Goal: Task Accomplishment & Management: Manage account settings

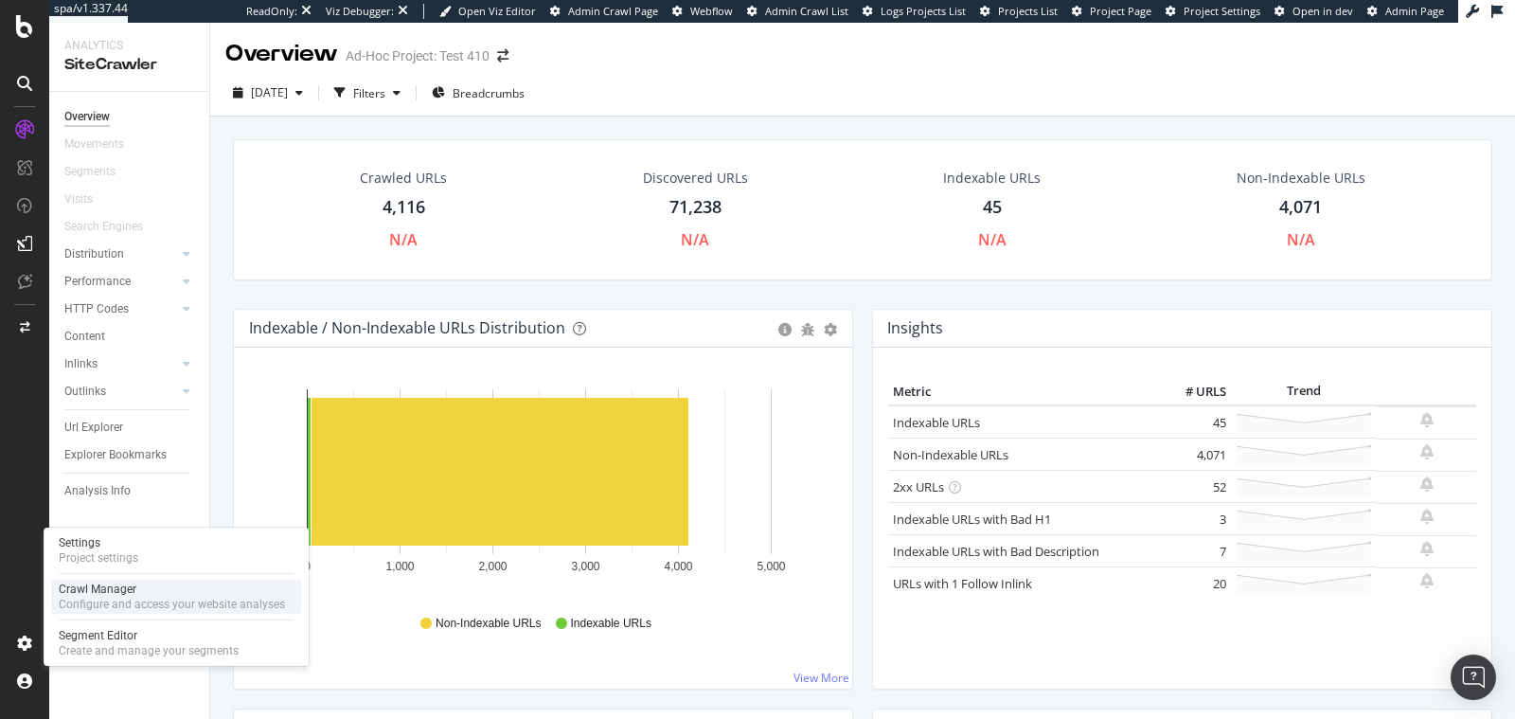
click at [125, 596] on div "Crawl Manager" at bounding box center [172, 588] width 226 height 15
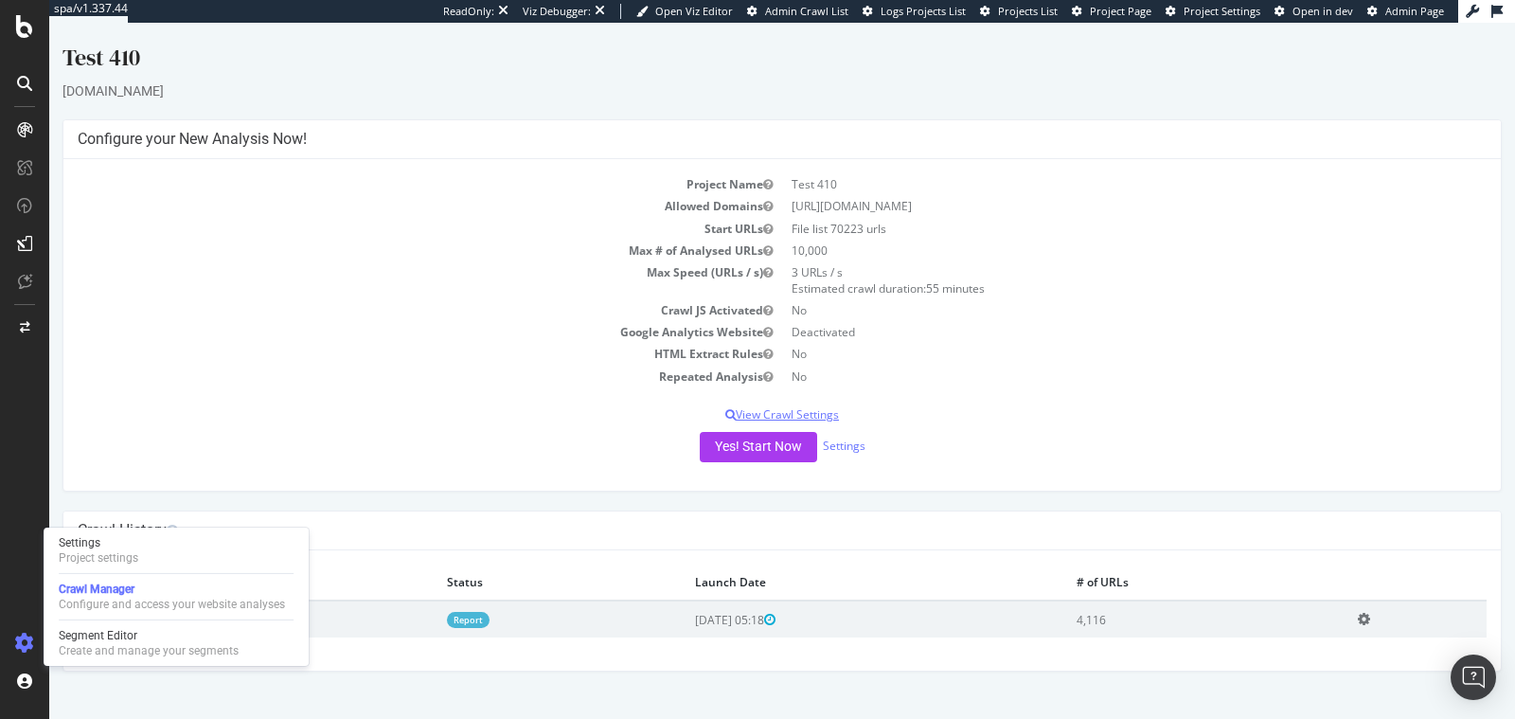
click at [799, 415] on p "View Crawl Settings" at bounding box center [782, 414] width 1409 height 16
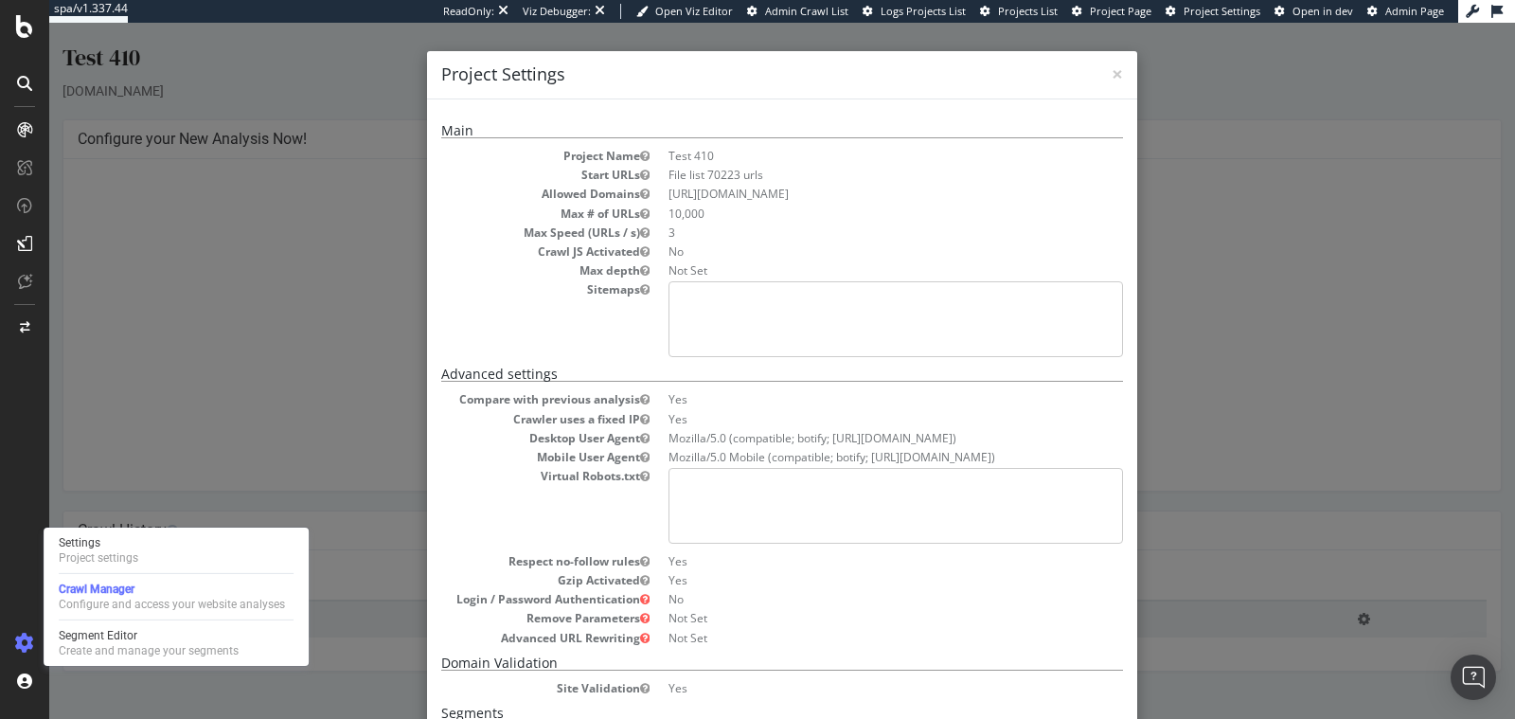
click at [317, 385] on div "× Close Project Settings Main Project Name Test 410 Start URLs File list 70223 …" at bounding box center [782, 371] width 1466 height 696
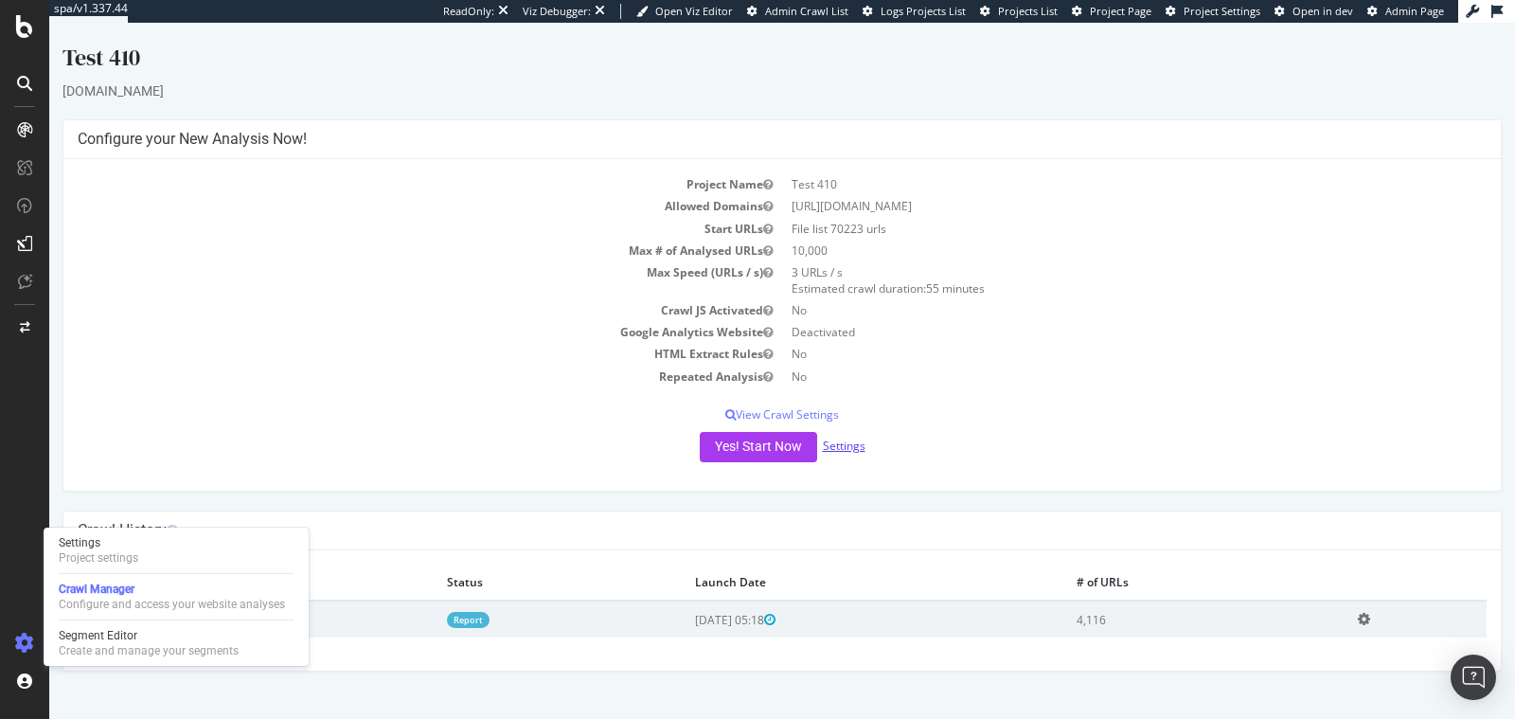
click at [838, 449] on link "Settings" at bounding box center [844, 445] width 43 height 16
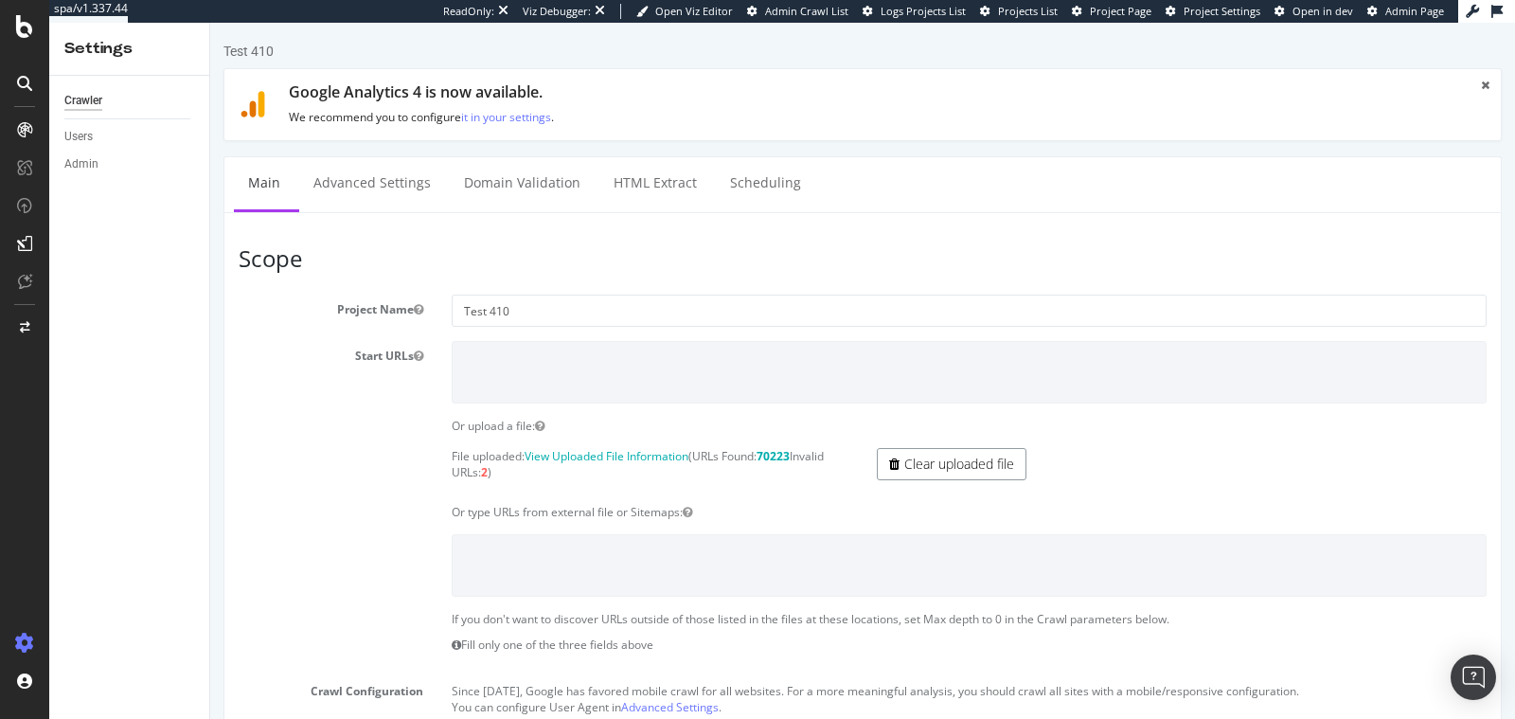
click at [901, 472] on link "Clear uploaded file" at bounding box center [952, 464] width 150 height 32
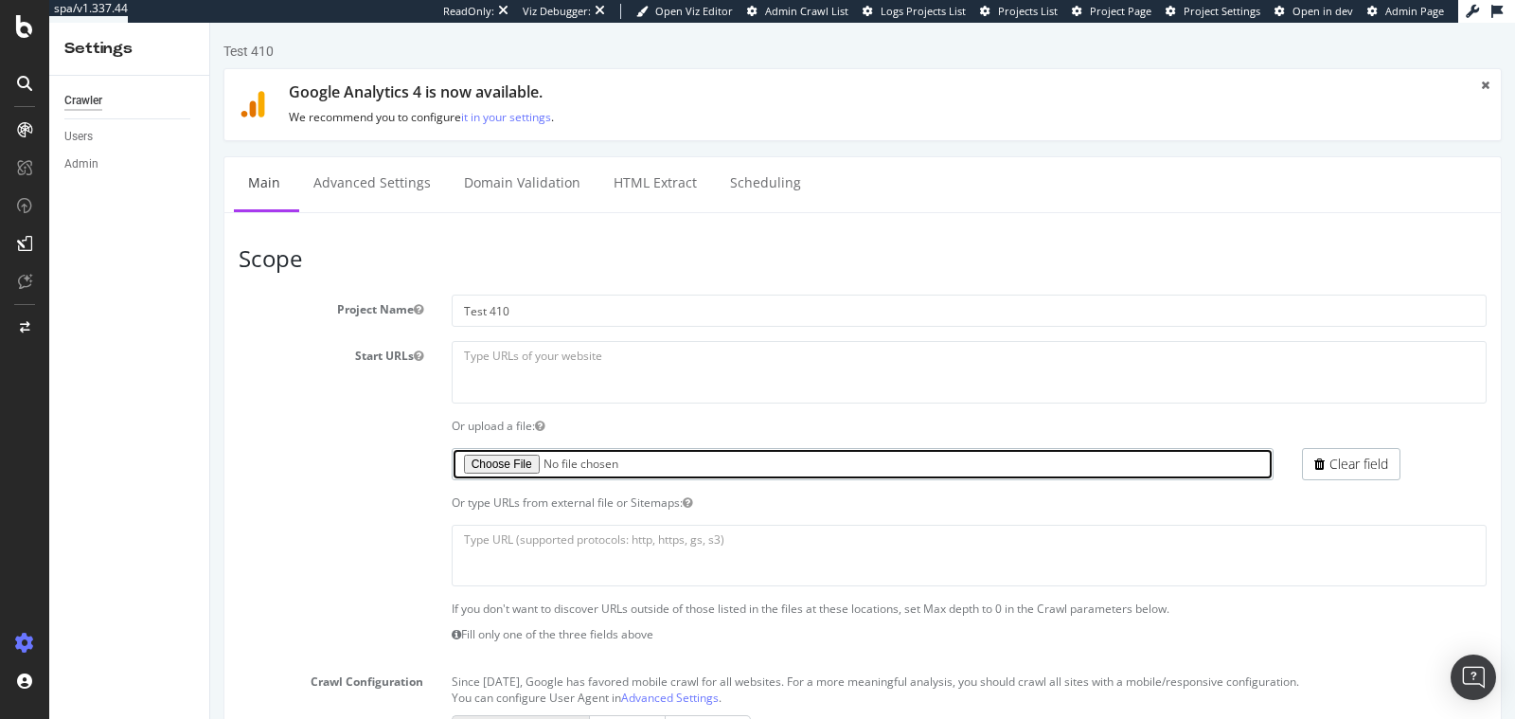
click at [493, 457] on input "file" at bounding box center [863, 464] width 823 height 32
type input "C:\fakepath\410 - Test Crawl - 500K.txt"
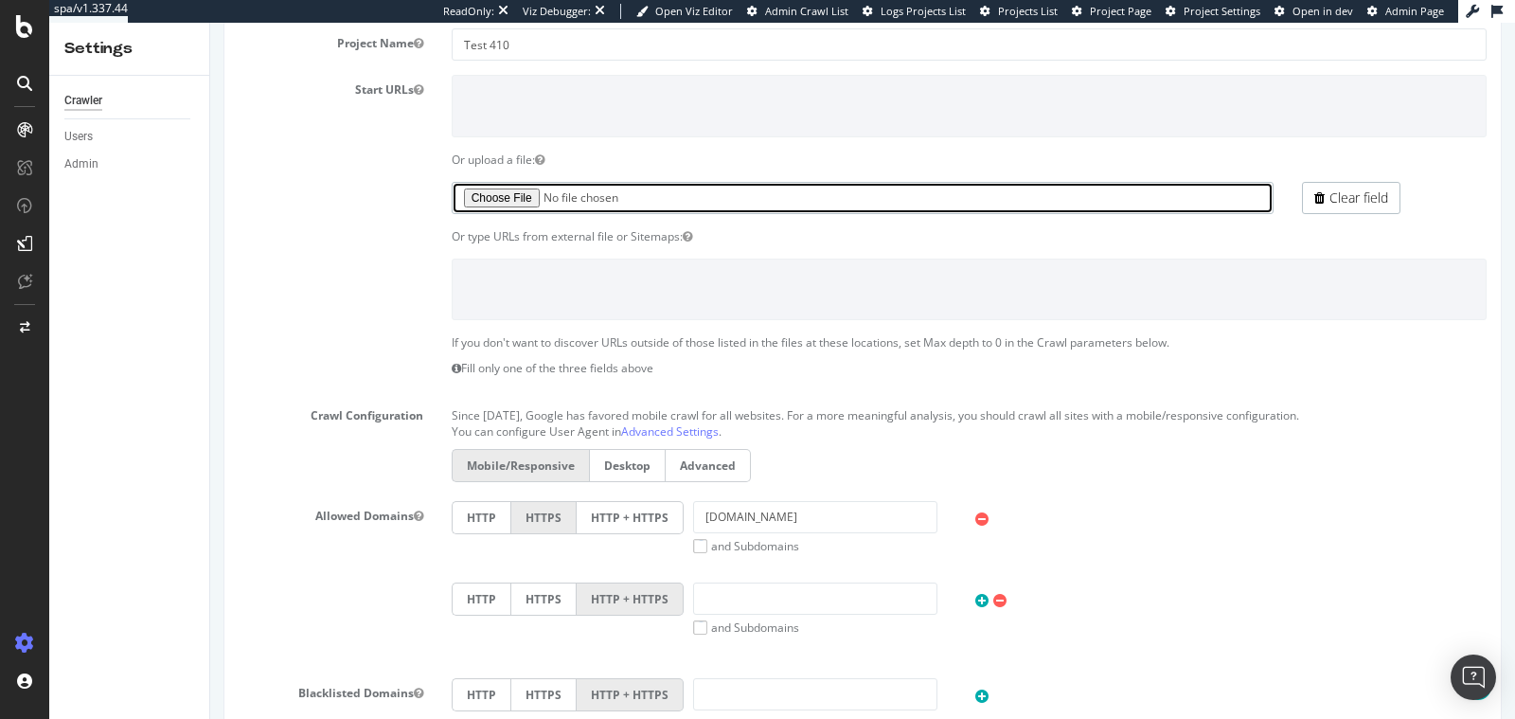
scroll to position [896, 0]
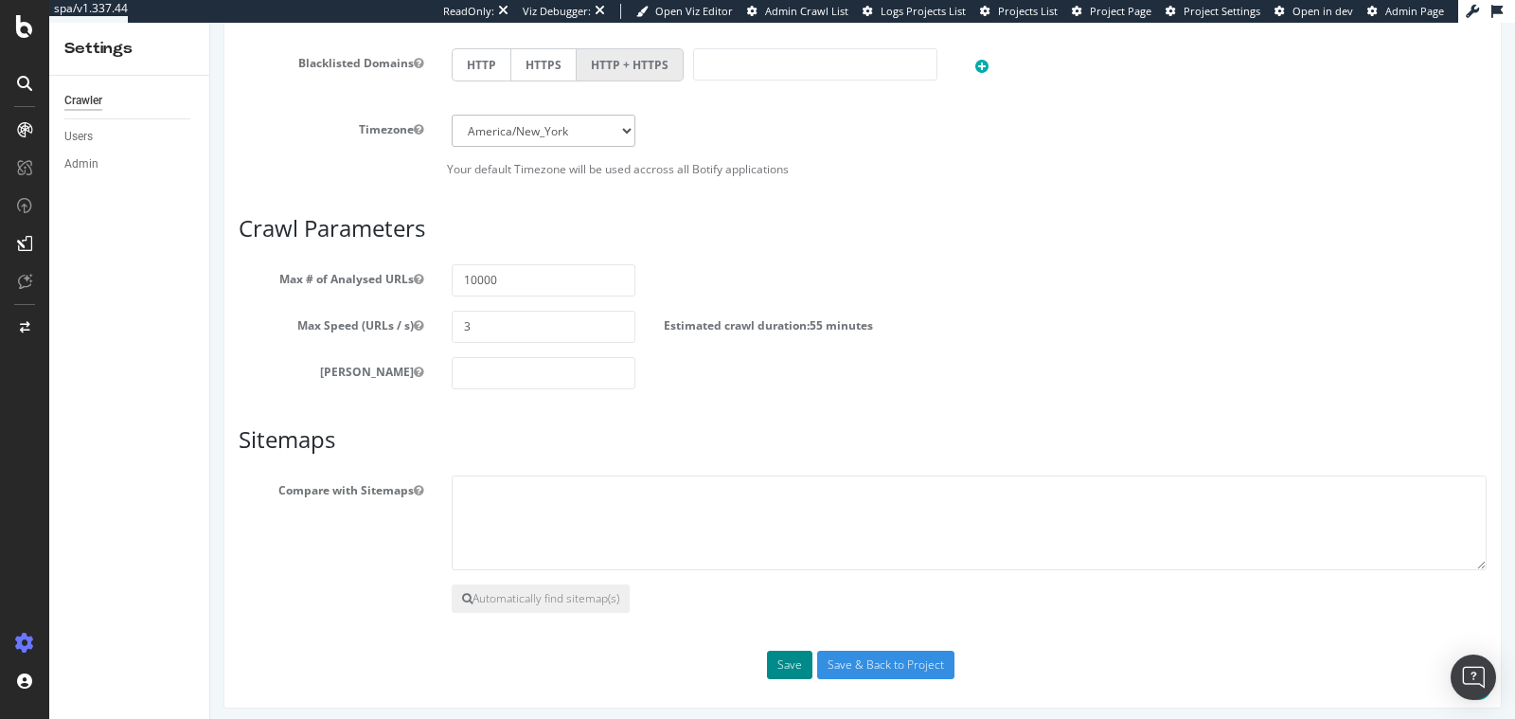
click at [799, 663] on button "Save" at bounding box center [789, 665] width 45 height 28
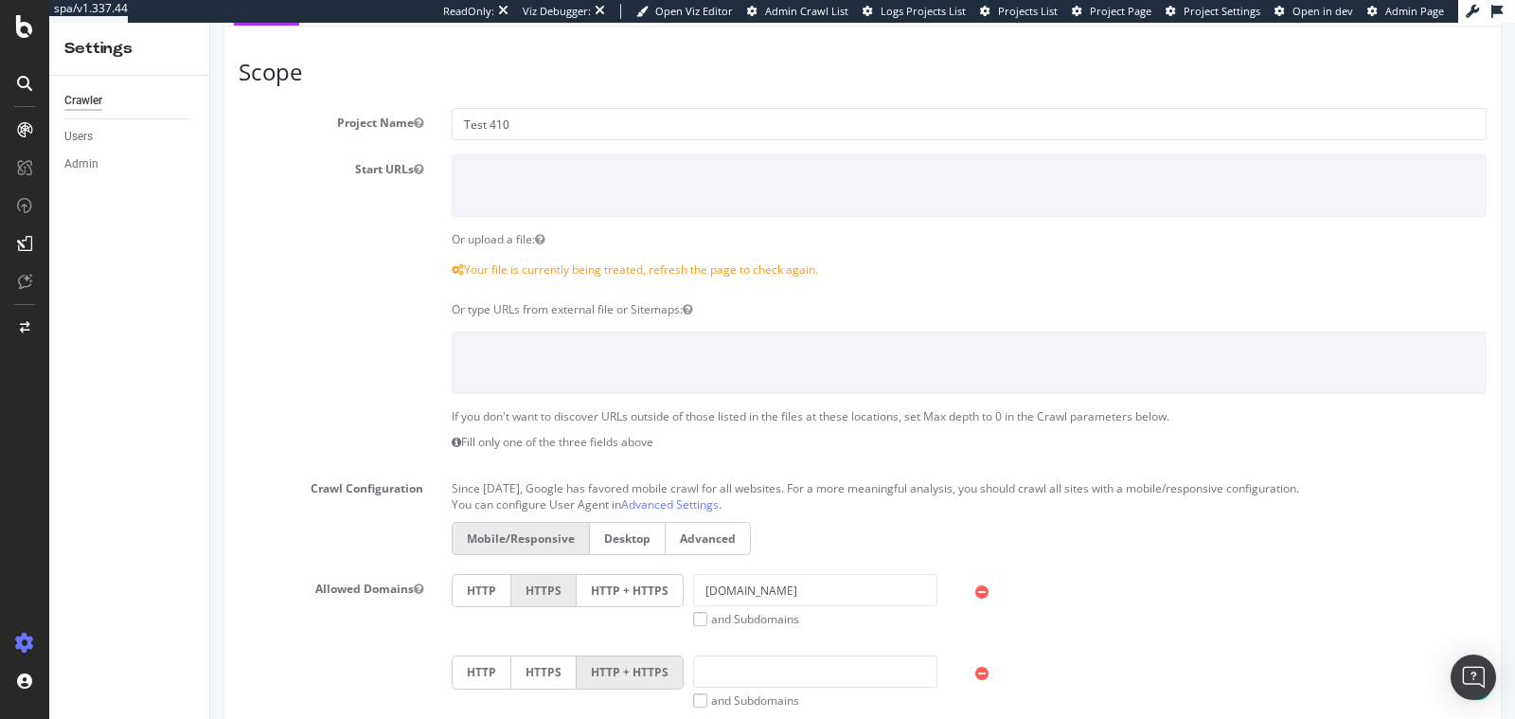
scroll to position [0, 0]
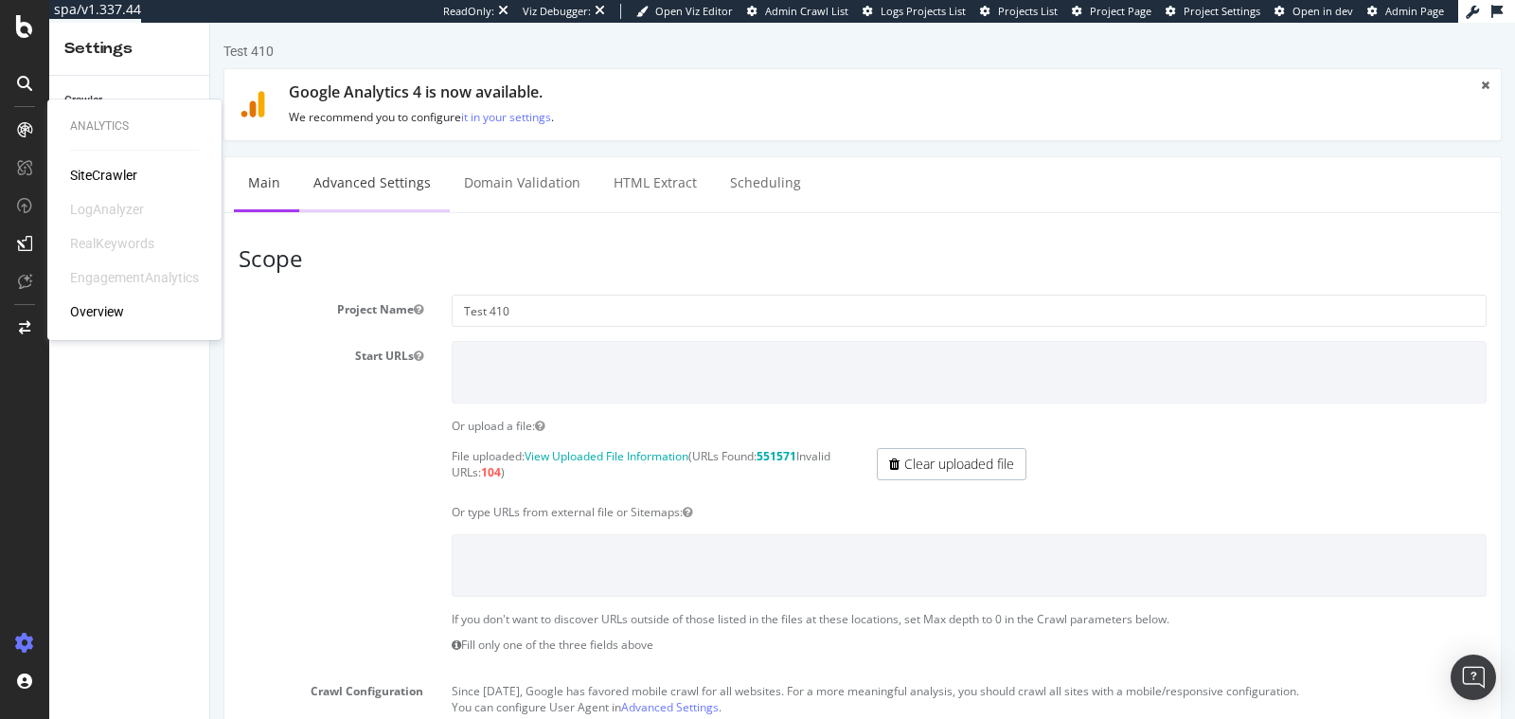
click at [368, 196] on link "Advanced Settings" at bounding box center [372, 183] width 146 height 52
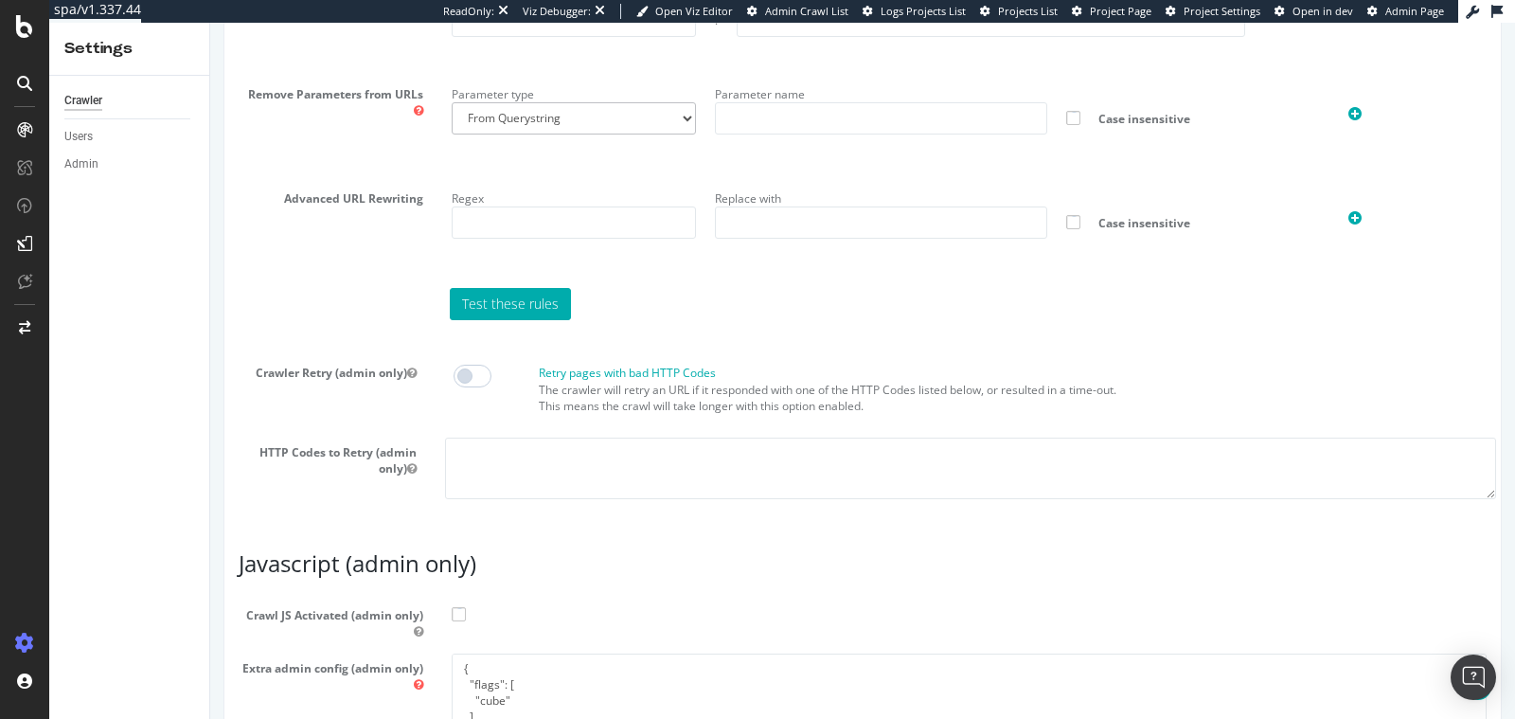
scroll to position [1546, 0]
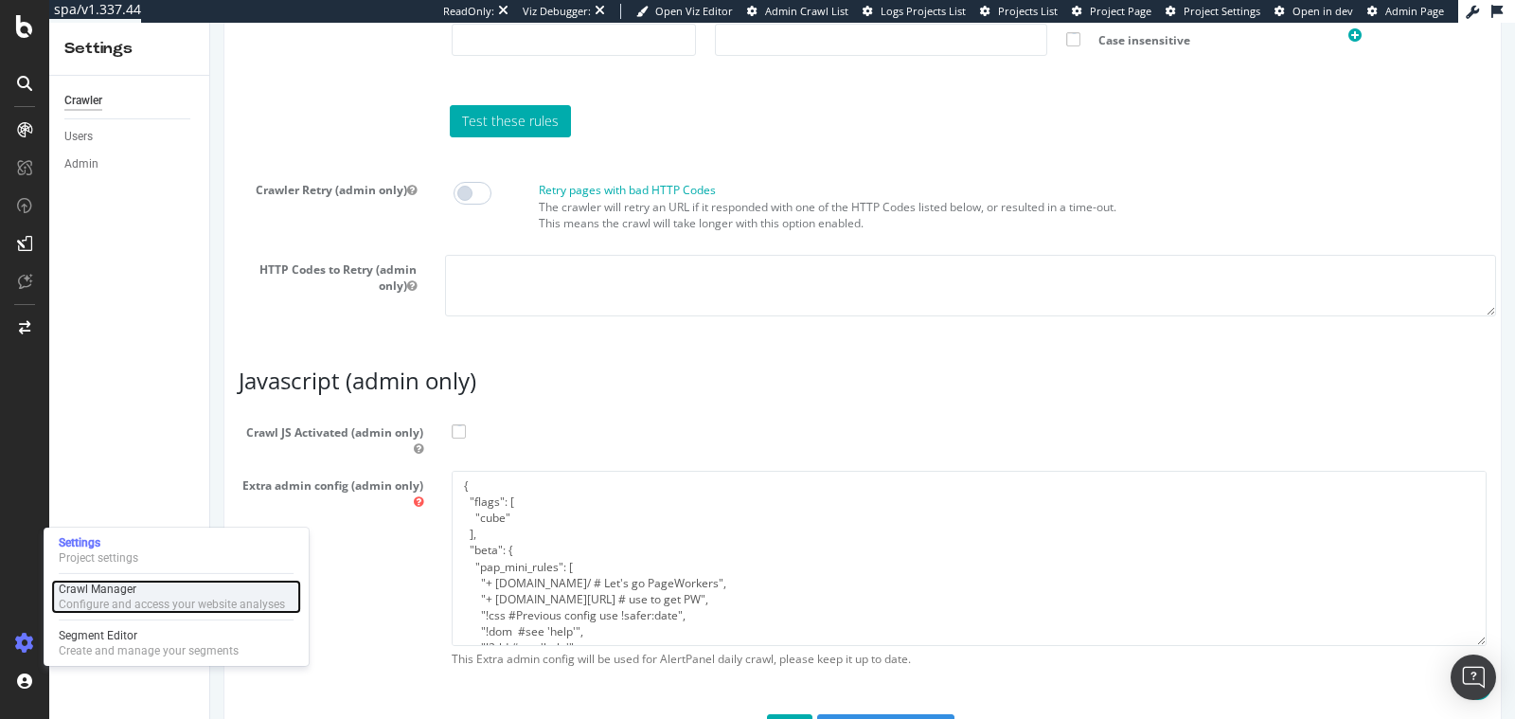
click at [101, 605] on div "Configure and access your website analyses" at bounding box center [172, 604] width 226 height 15
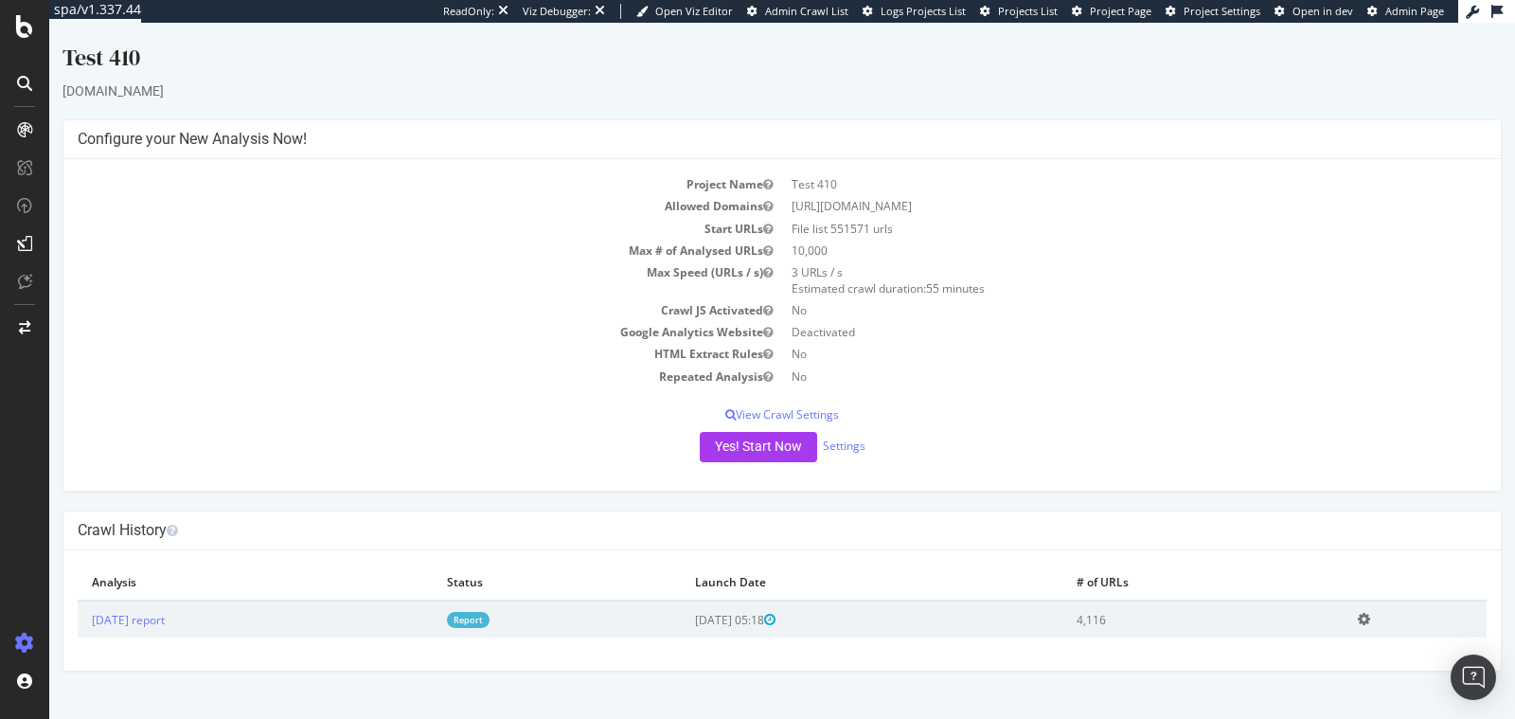
click at [1370, 616] on icon at bounding box center [1364, 619] width 12 height 14
click at [1318, 535] on h4 "Crawl History" at bounding box center [782, 530] width 1409 height 19
click at [835, 439] on link "Settings" at bounding box center [844, 445] width 43 height 16
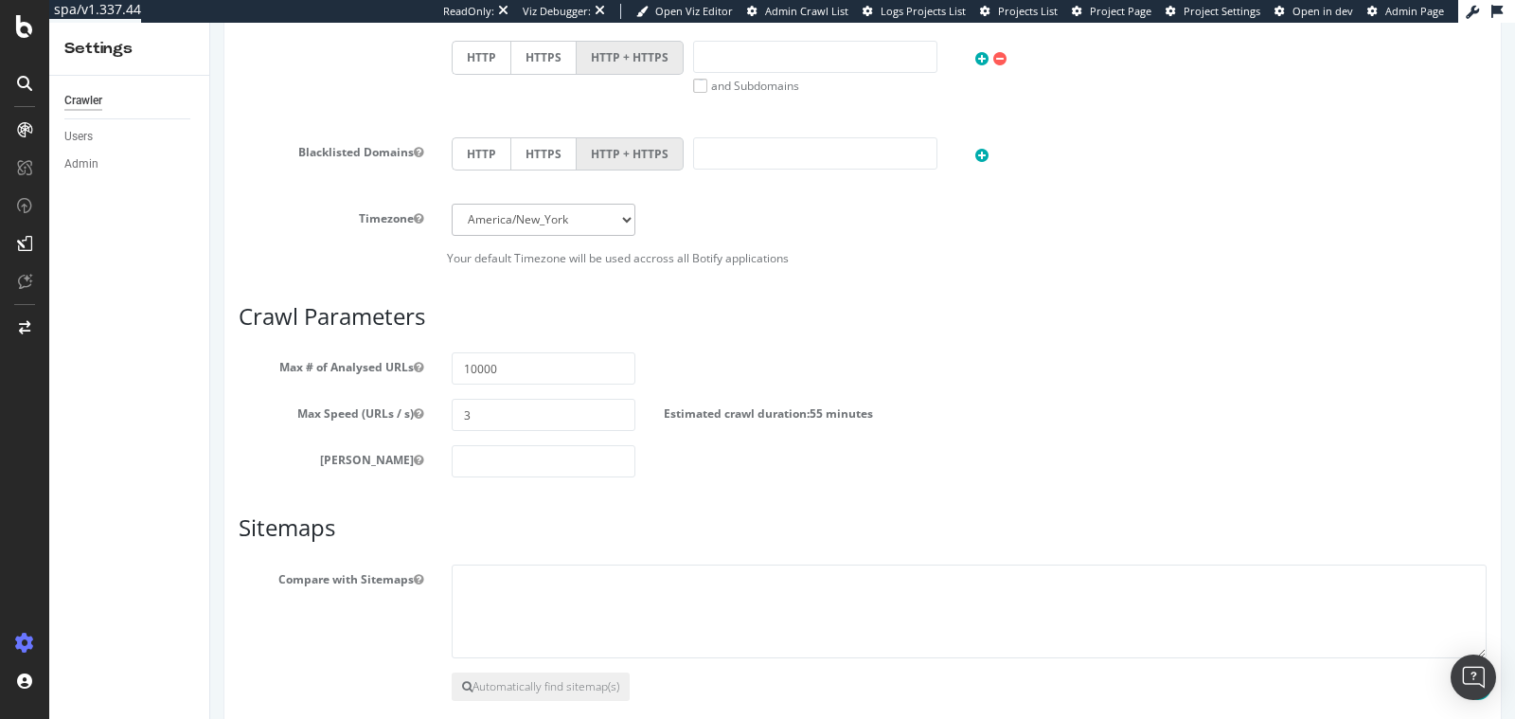
scroll to position [905, 0]
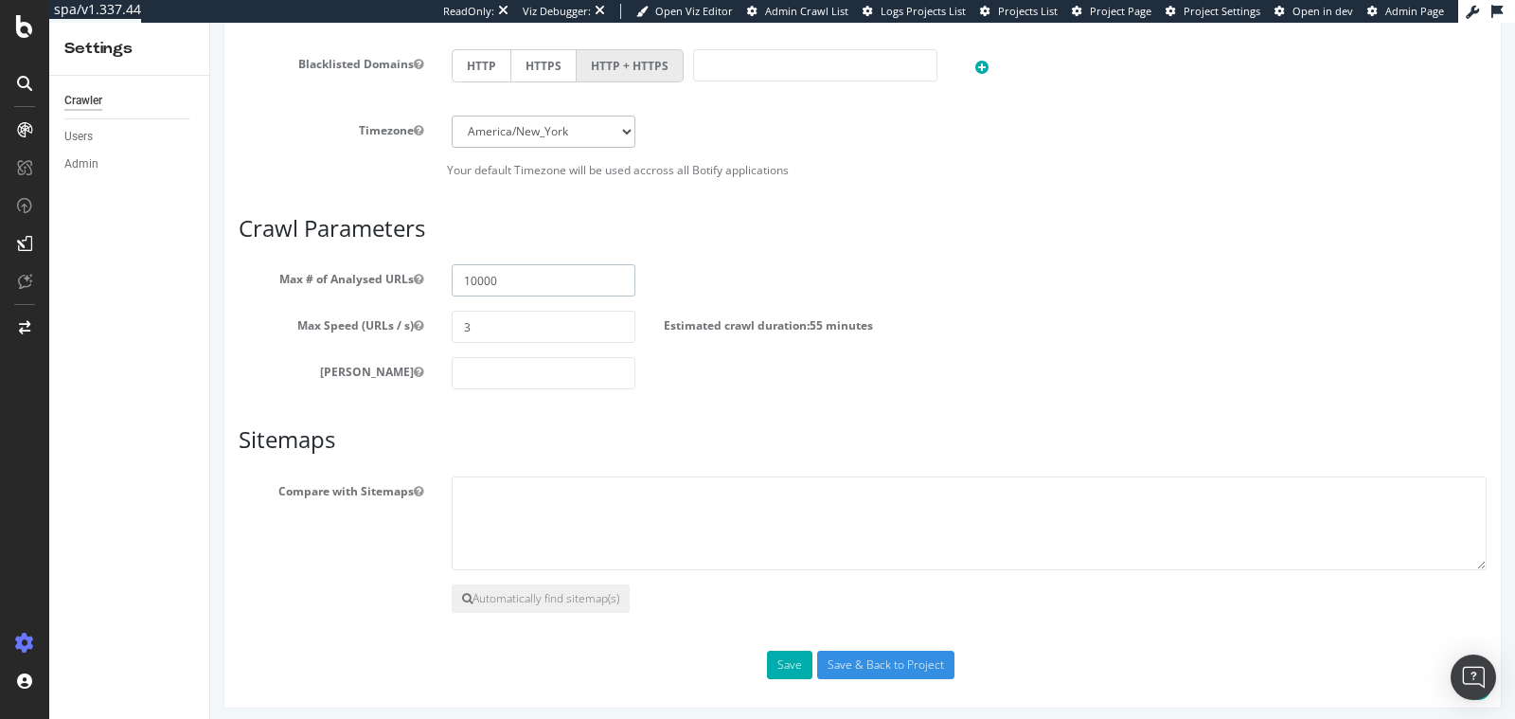
click at [483, 285] on input "10000" at bounding box center [544, 280] width 185 height 32
click at [478, 334] on input "3" at bounding box center [544, 327] width 185 height 32
click at [476, 290] on input "number" at bounding box center [544, 280] width 185 height 32
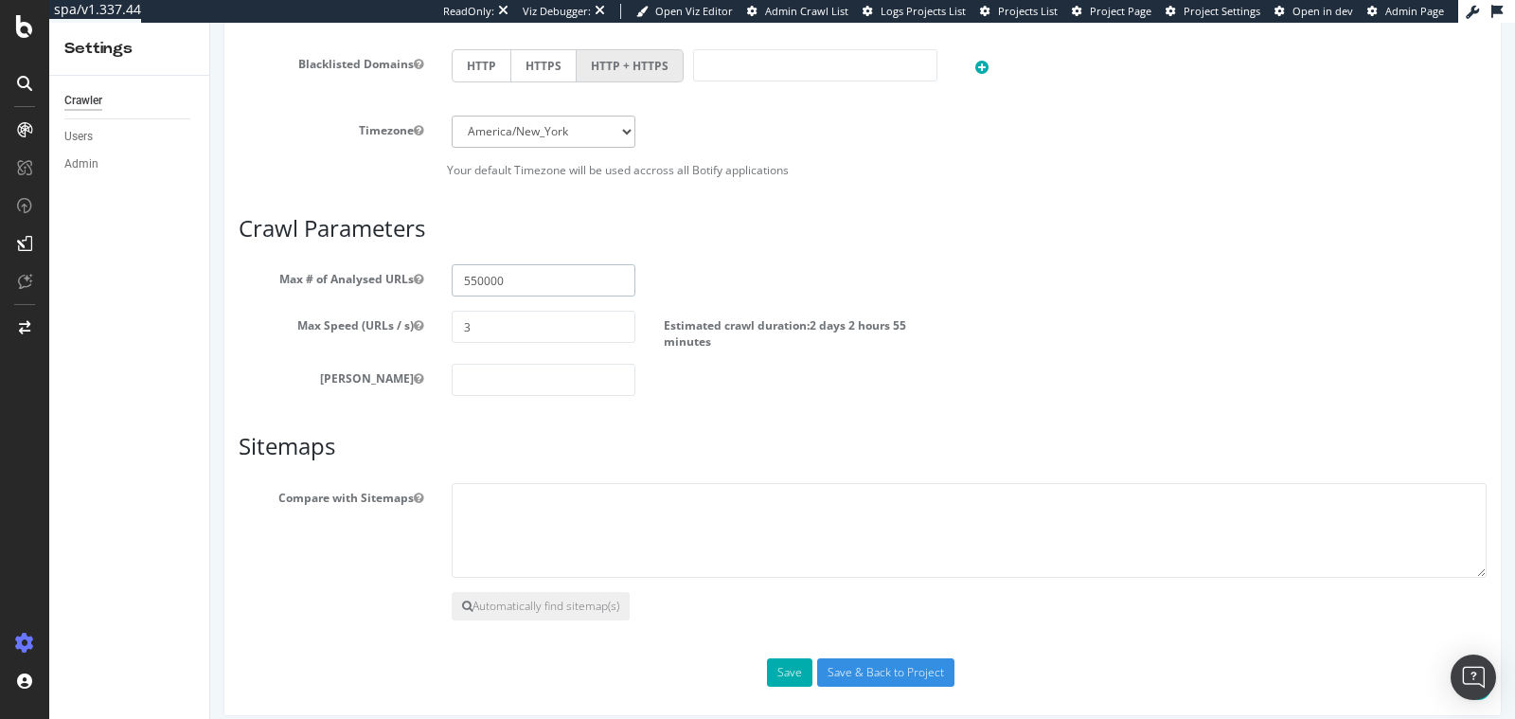
click at [478, 272] on input "550000" at bounding box center [544, 280] width 185 height 32
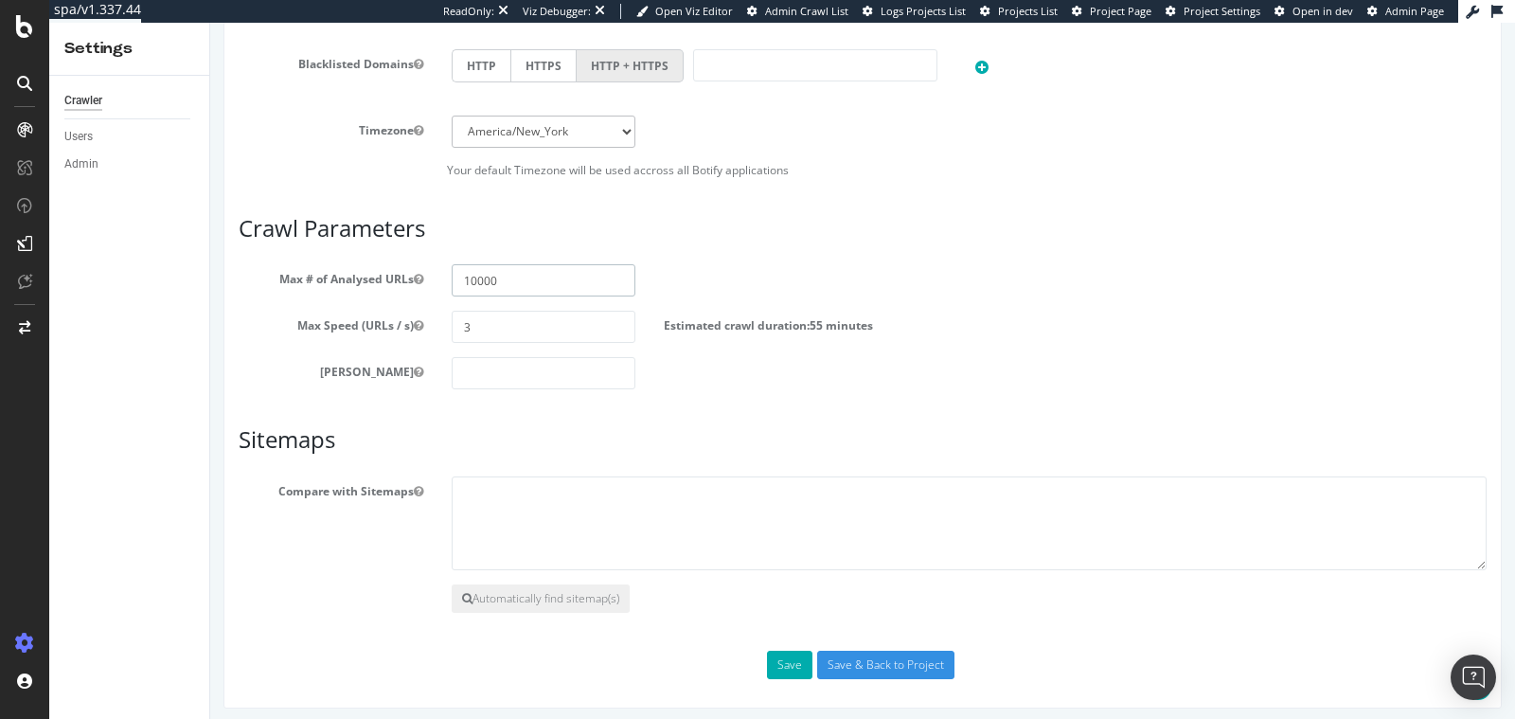
click at [478, 276] on input "10000" at bounding box center [544, 280] width 185 height 32
click at [570, 287] on input "20000" at bounding box center [544, 280] width 185 height 32
click at [543, 294] on section "Max # of Analysed URLs 20000 Max Speed (URLs / s) 3 Estimated crawl duration: 1…" at bounding box center [863, 326] width 1248 height 125
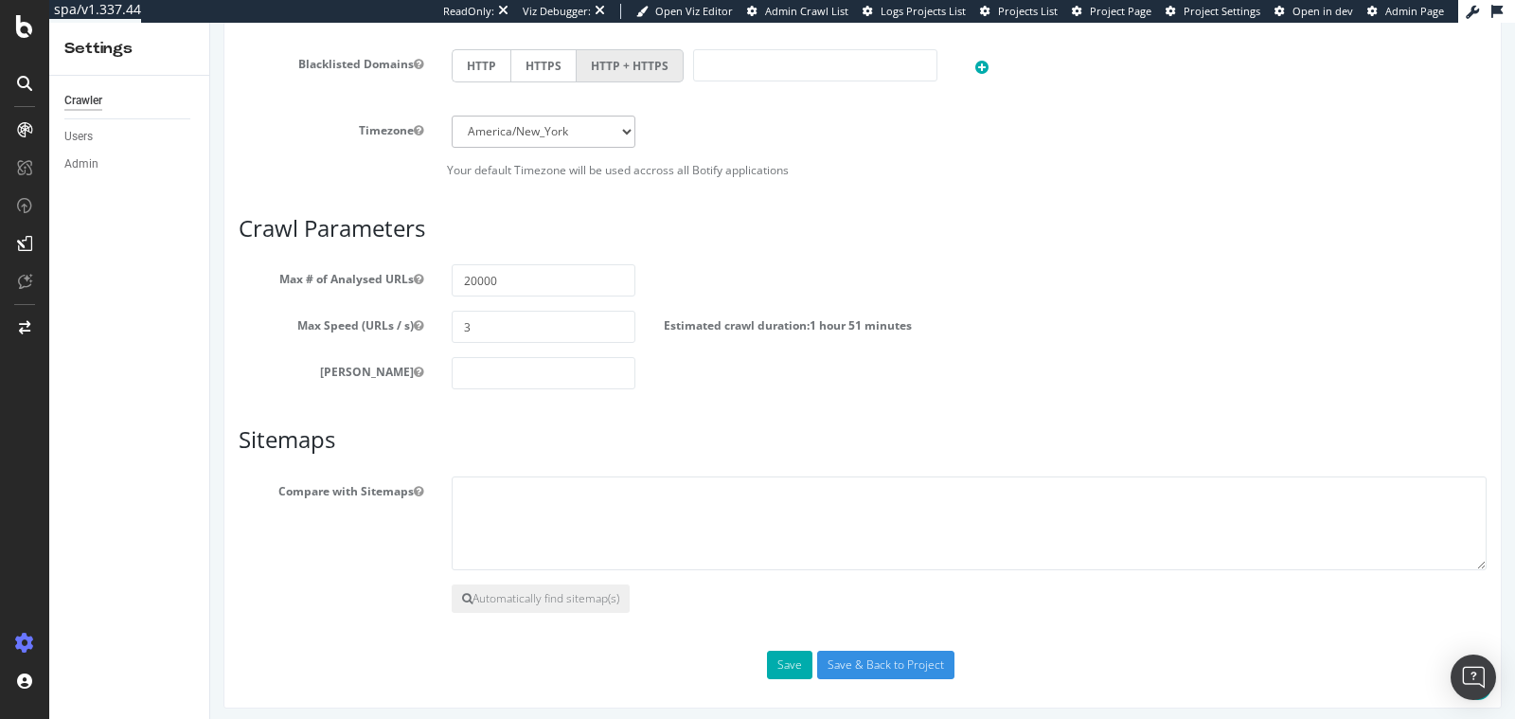
click at [543, 294] on section "Max # of Analysed URLs 20000 Max Speed (URLs / s) 3 Estimated crawl duration: 1…" at bounding box center [863, 326] width 1248 height 125
click at [522, 271] on input "20000" at bounding box center [544, 280] width 185 height 32
type input "100000"
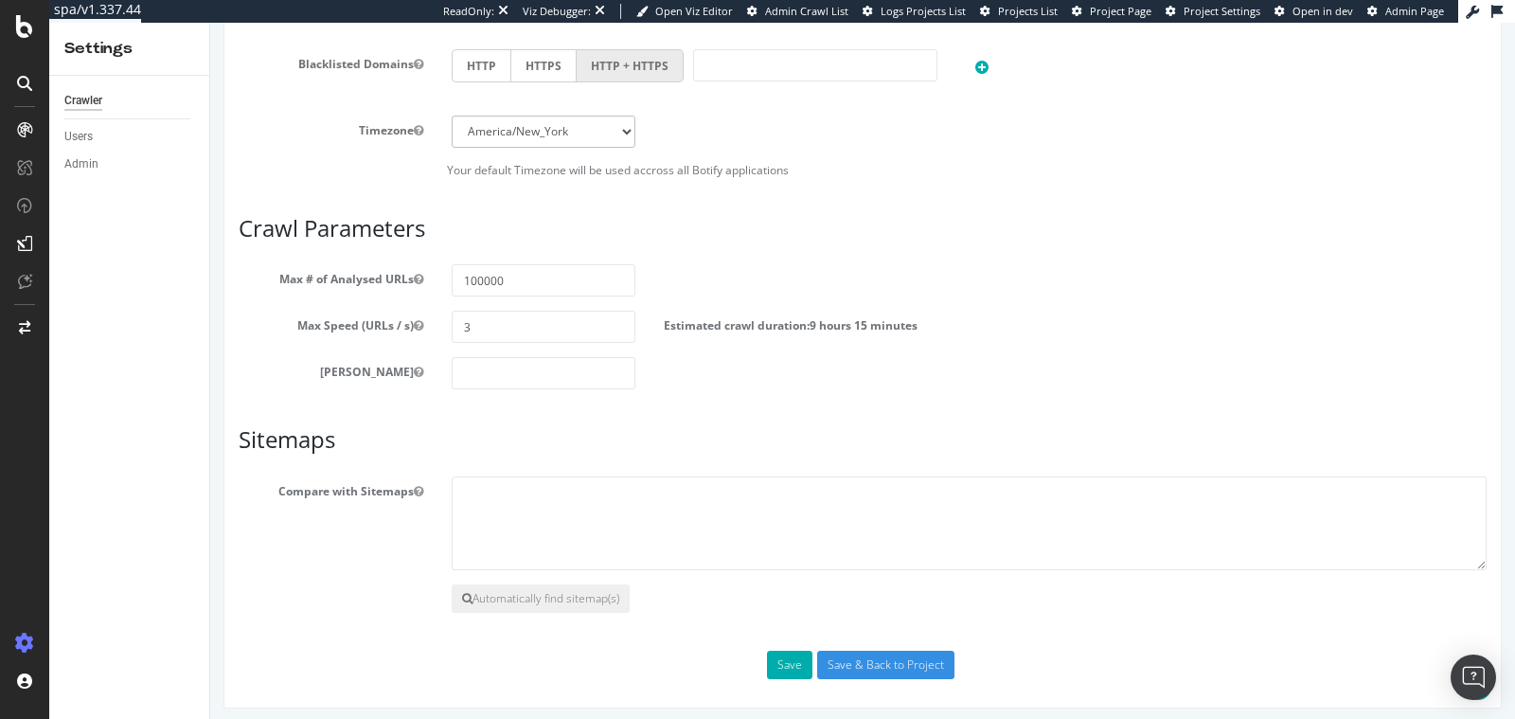
click at [650, 264] on div "Max # of Analysed URLs 100000" at bounding box center [862, 280] width 1276 height 32
click at [479, 272] on input "100000" at bounding box center [544, 280] width 185 height 32
click at [778, 651] on button "Save" at bounding box center [789, 665] width 45 height 28
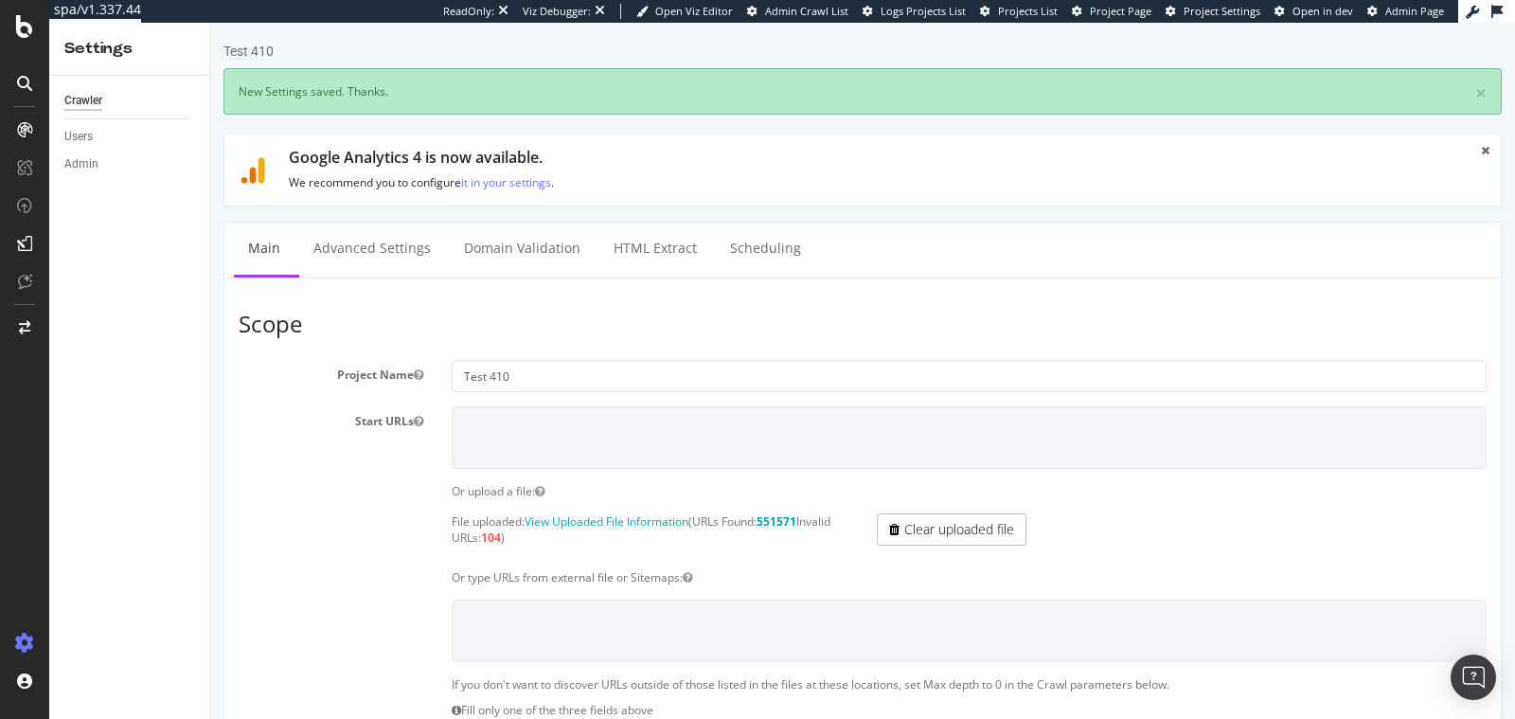
scroll to position [0, 0]
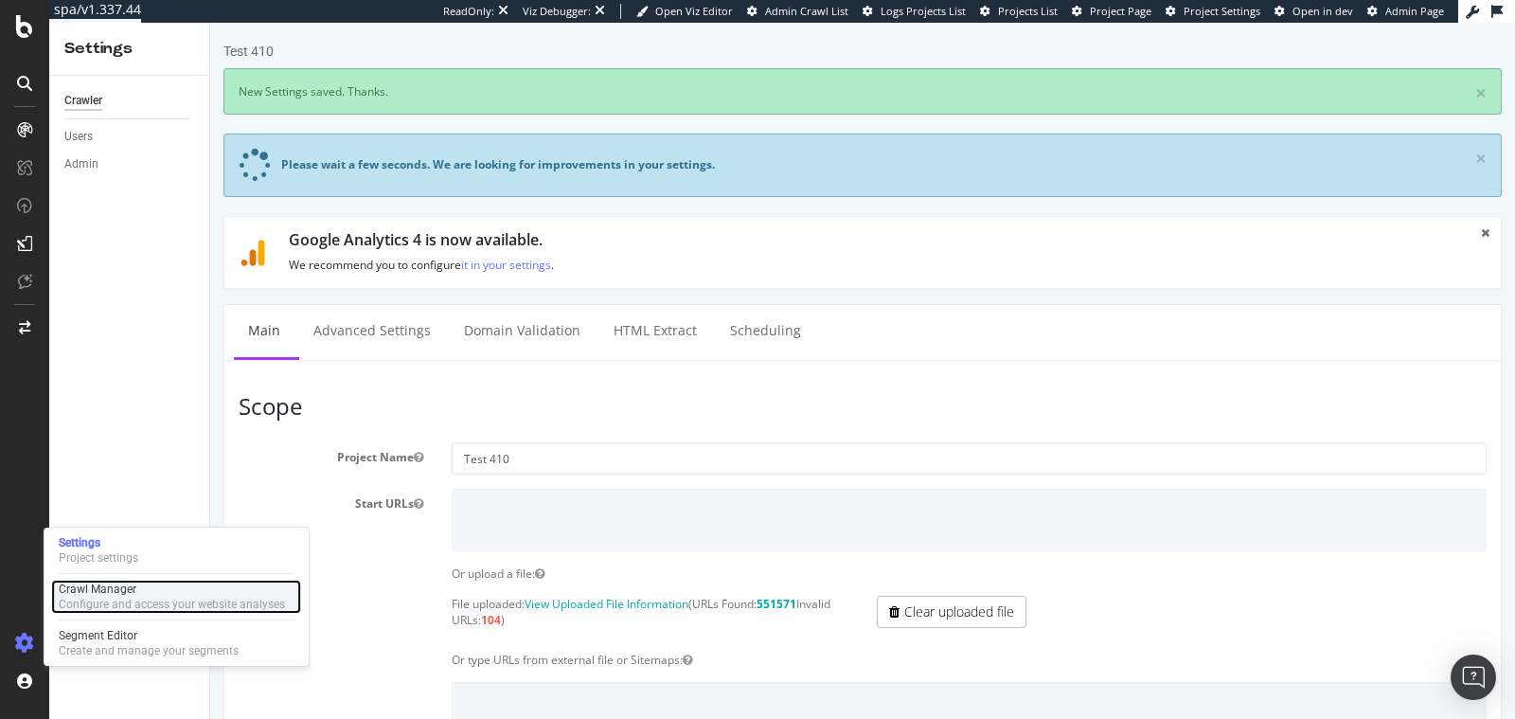
click at [109, 591] on div "Crawl Manager" at bounding box center [172, 588] width 226 height 15
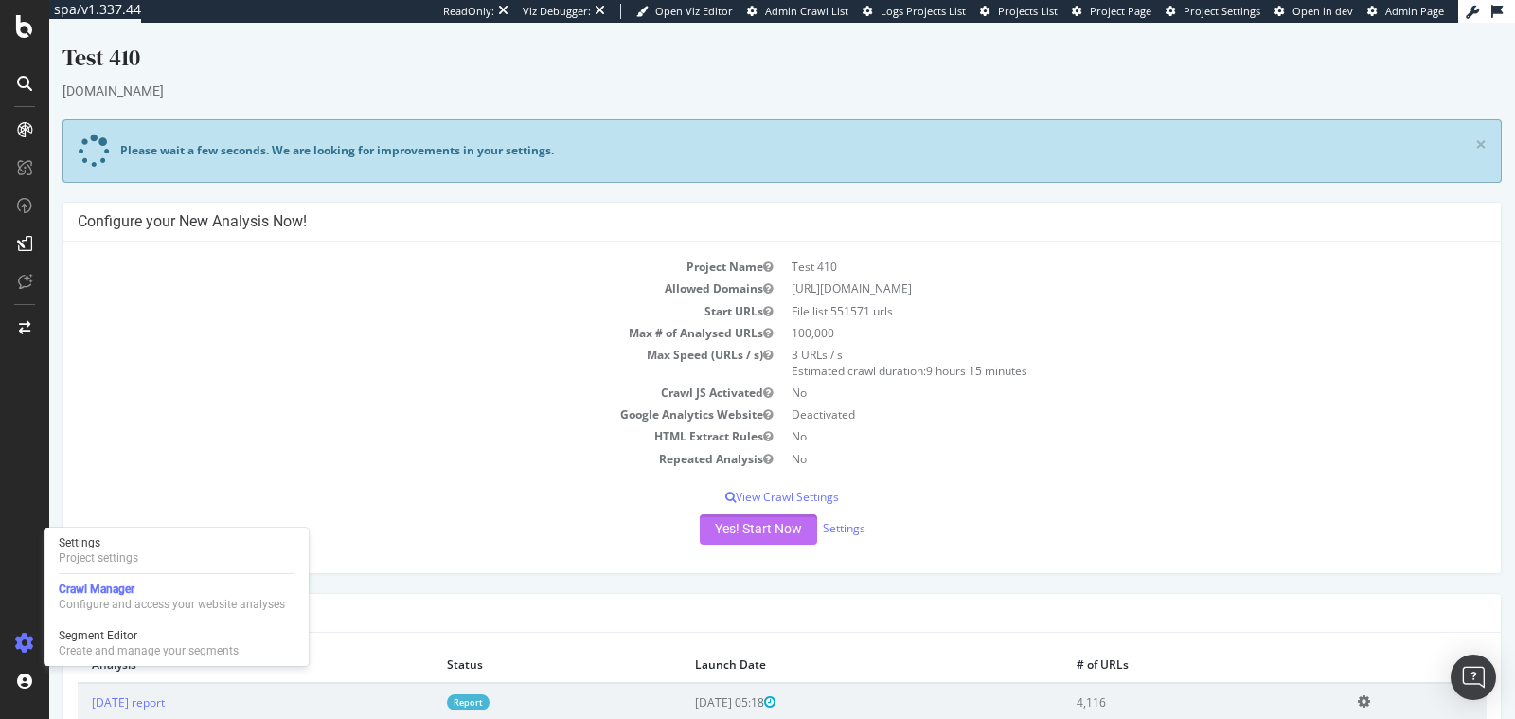
click at [710, 531] on button "Yes! Start Now" at bounding box center [758, 529] width 117 height 30
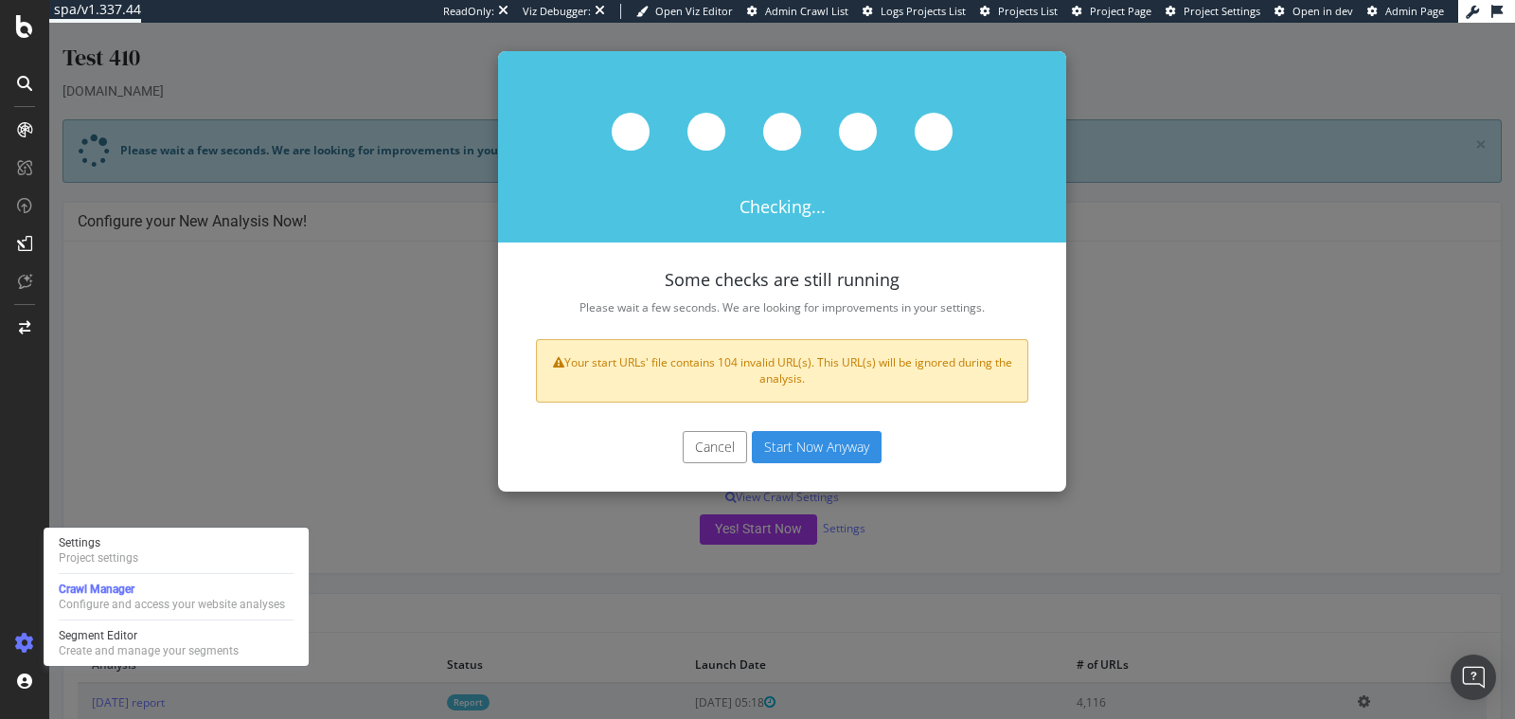
click at [692, 437] on button "Cancel" at bounding box center [715, 447] width 64 height 32
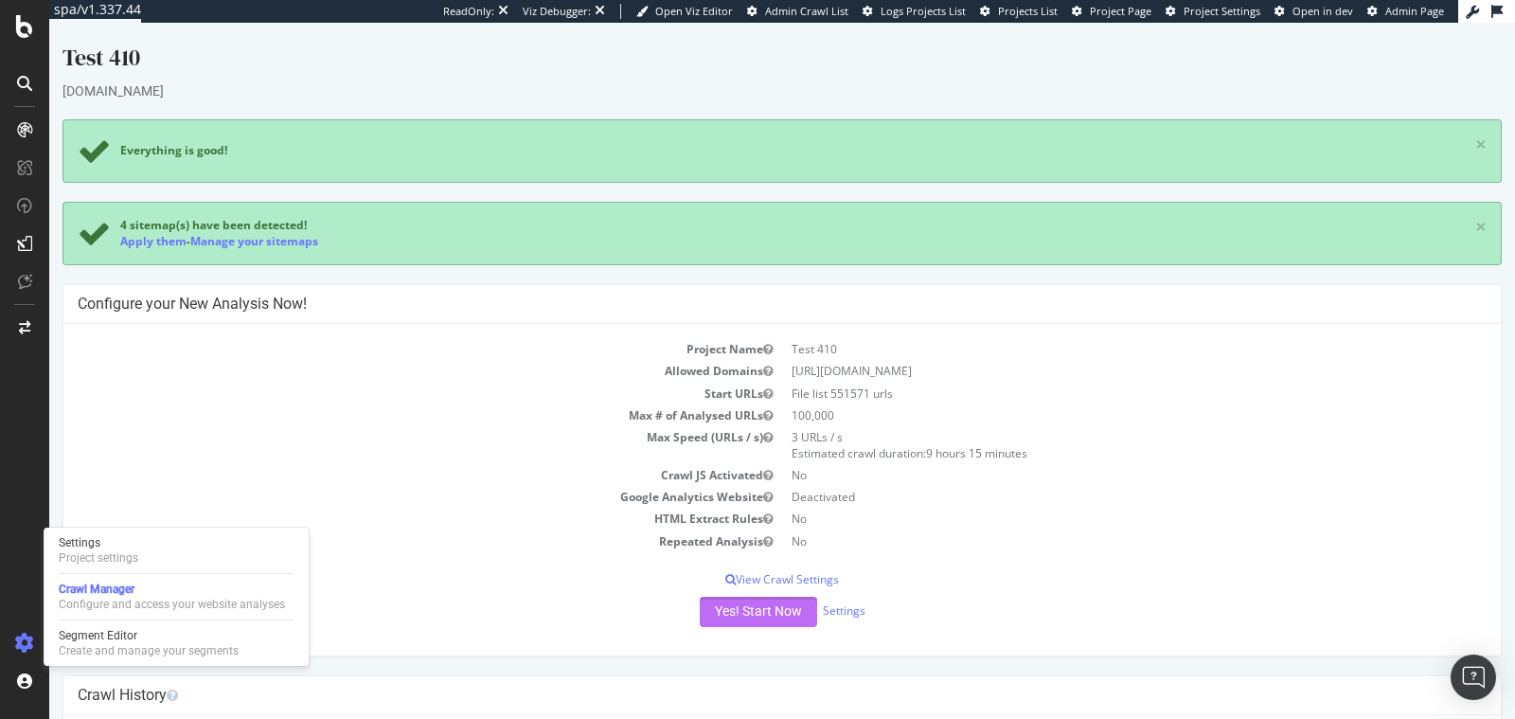
click at [720, 616] on button "Yes! Start Now" at bounding box center [758, 612] width 117 height 30
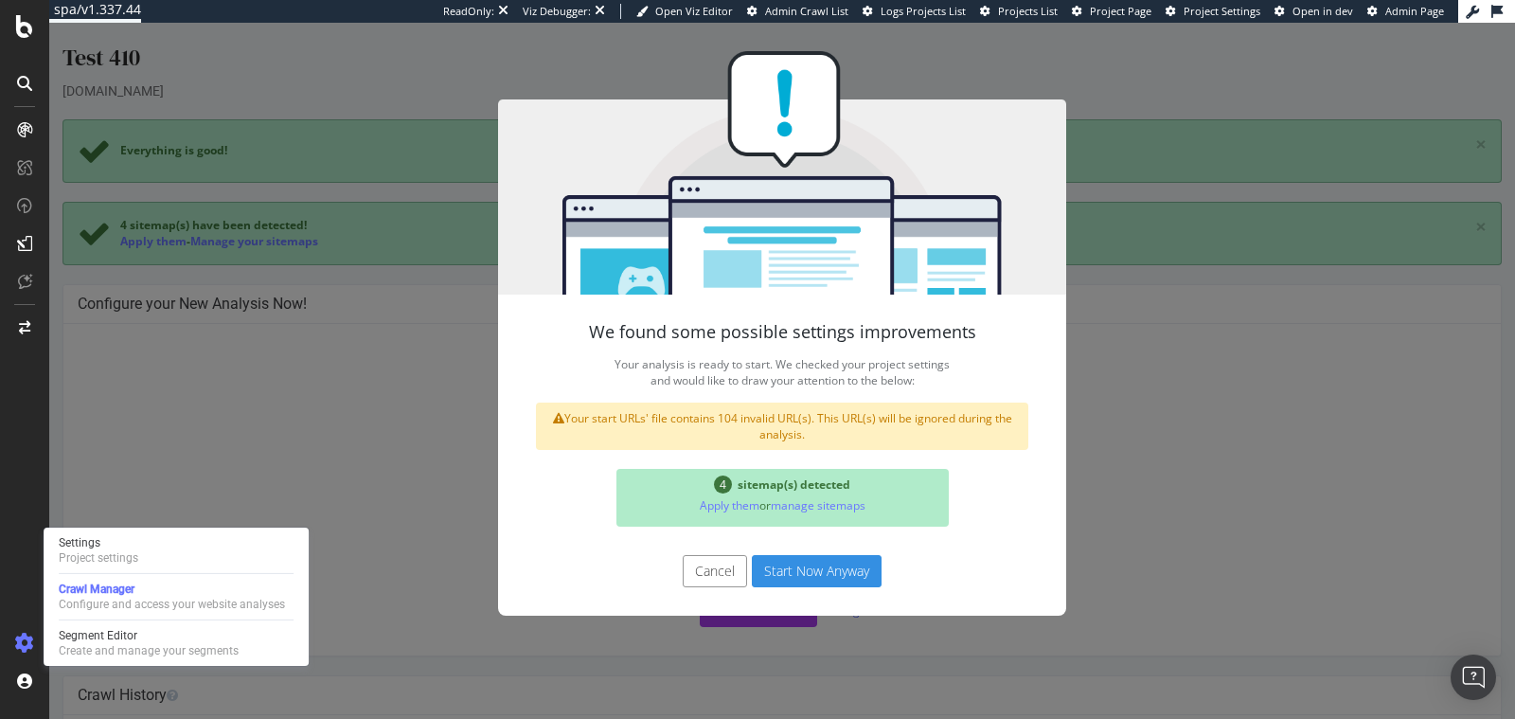
click at [797, 562] on button "Start Now Anyway" at bounding box center [817, 571] width 130 height 32
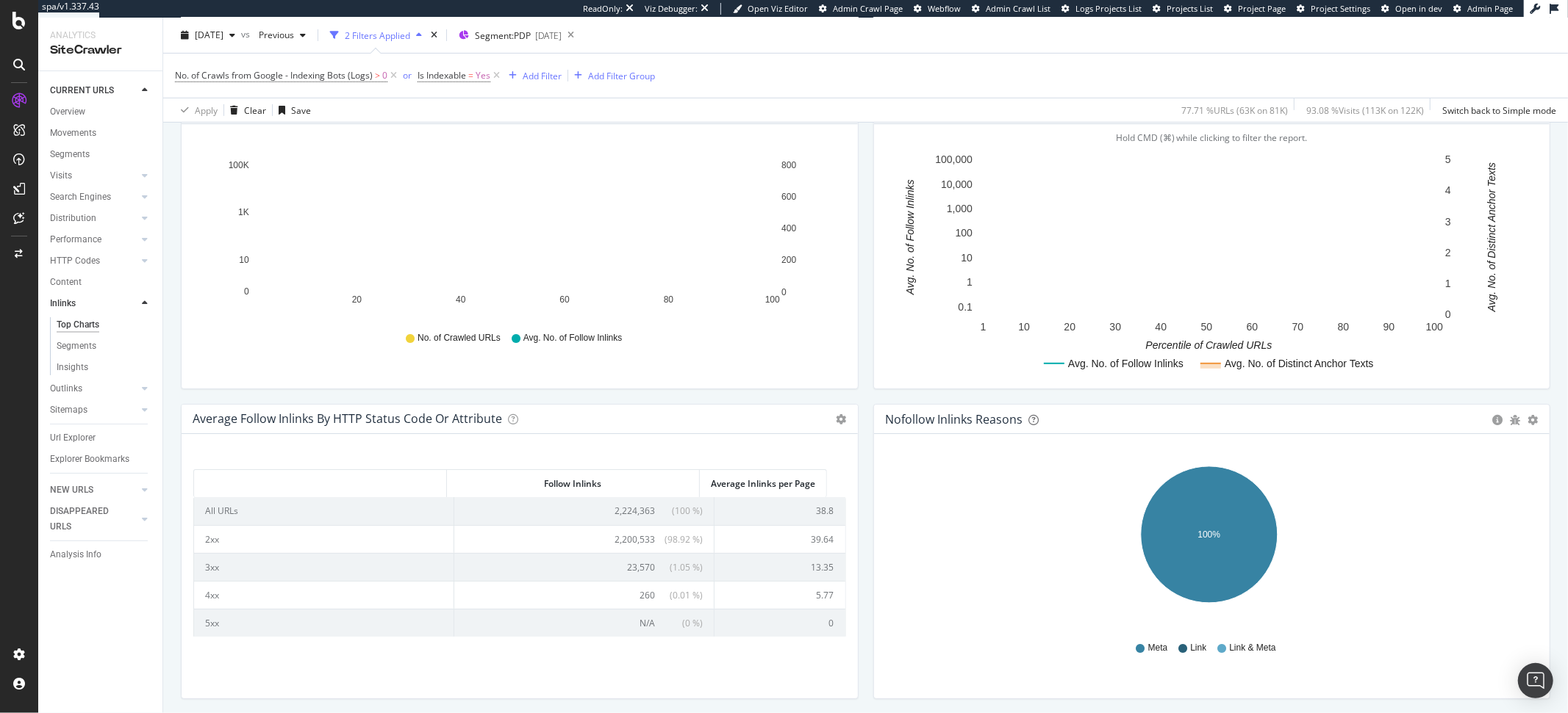
scroll to position [501, 0]
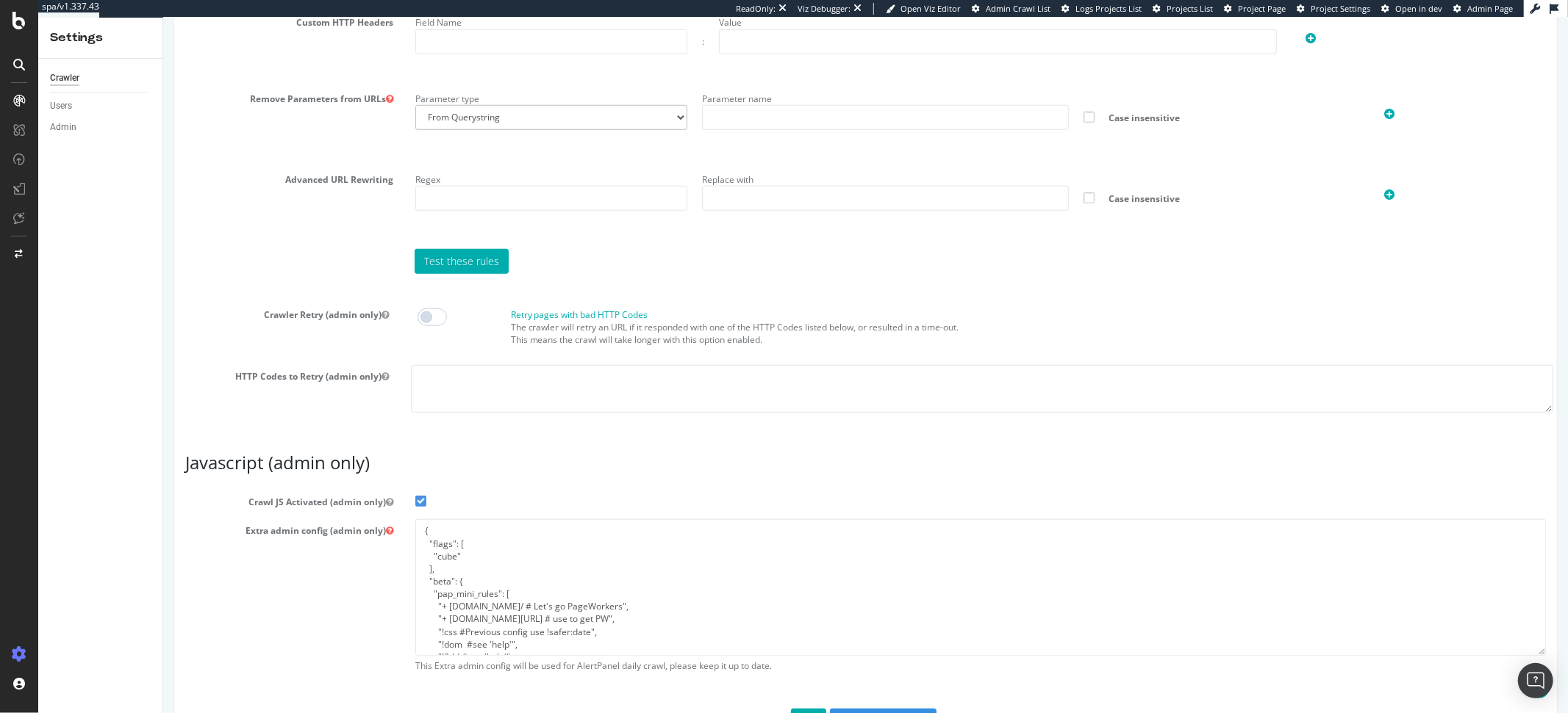
scroll to position [100, 0]
click at [241, 201] on div "Advanced URL Rewriting Regex Replace with Case insensitive" at bounding box center [864, 203] width 1382 height 70
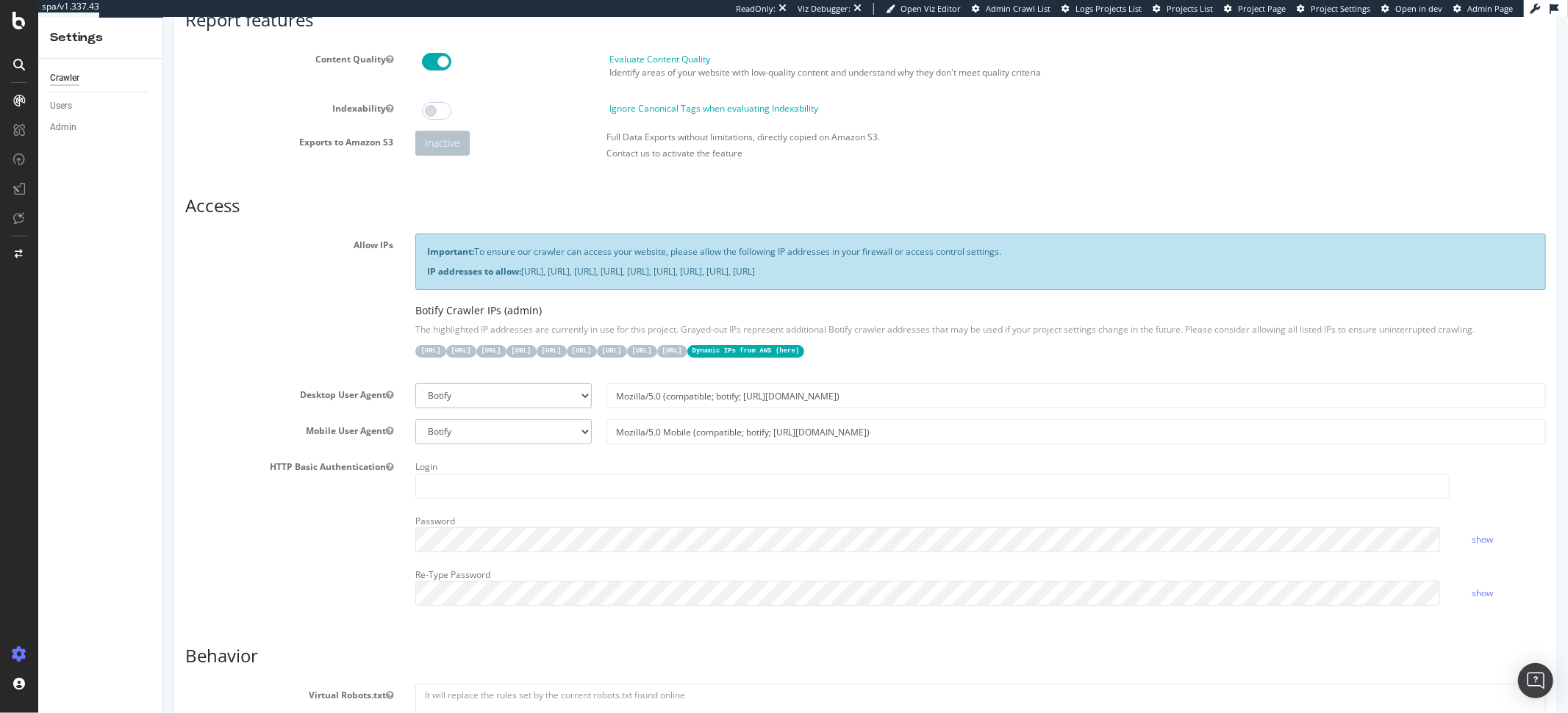
scroll to position [0, 0]
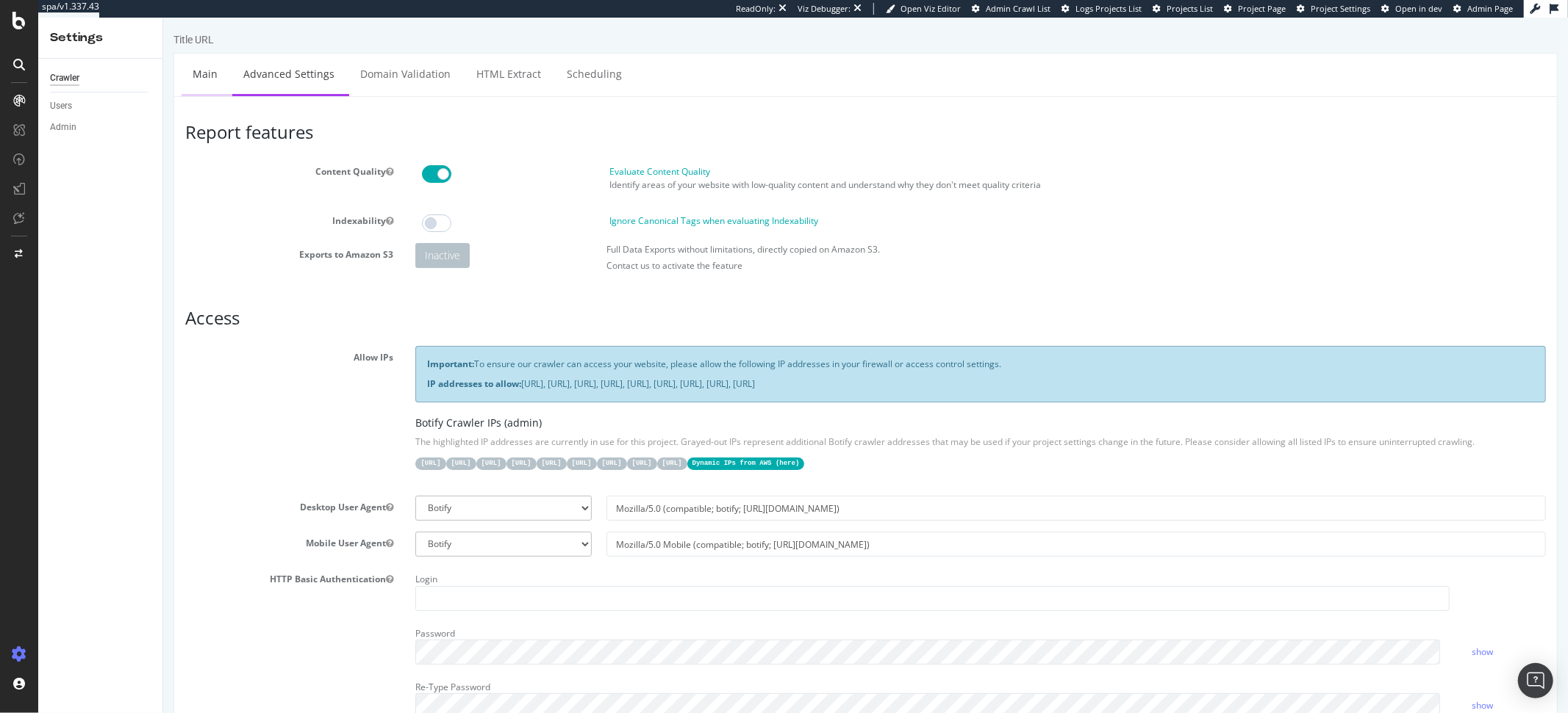
click at [210, 71] on link "Main" at bounding box center [204, 74] width 47 height 40
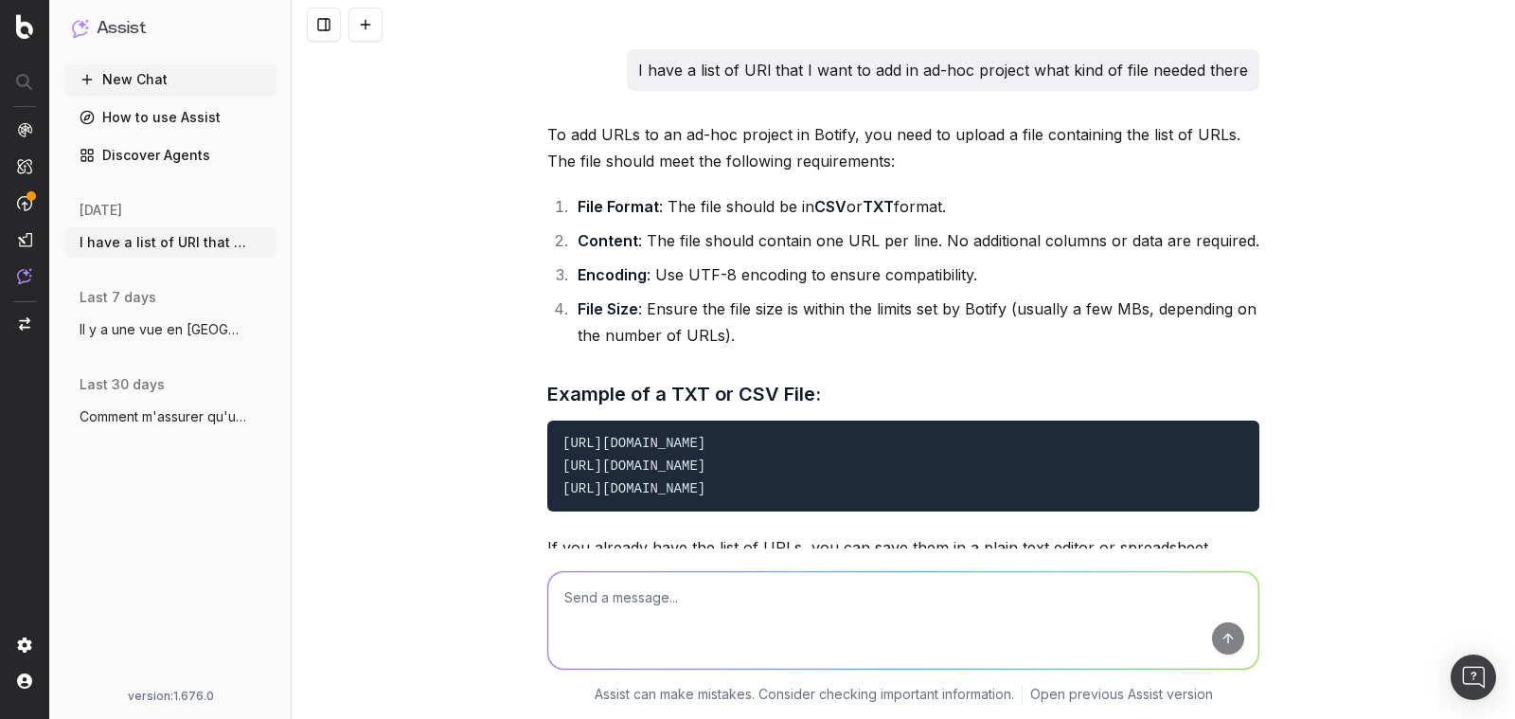
scroll to position [1064, 0]
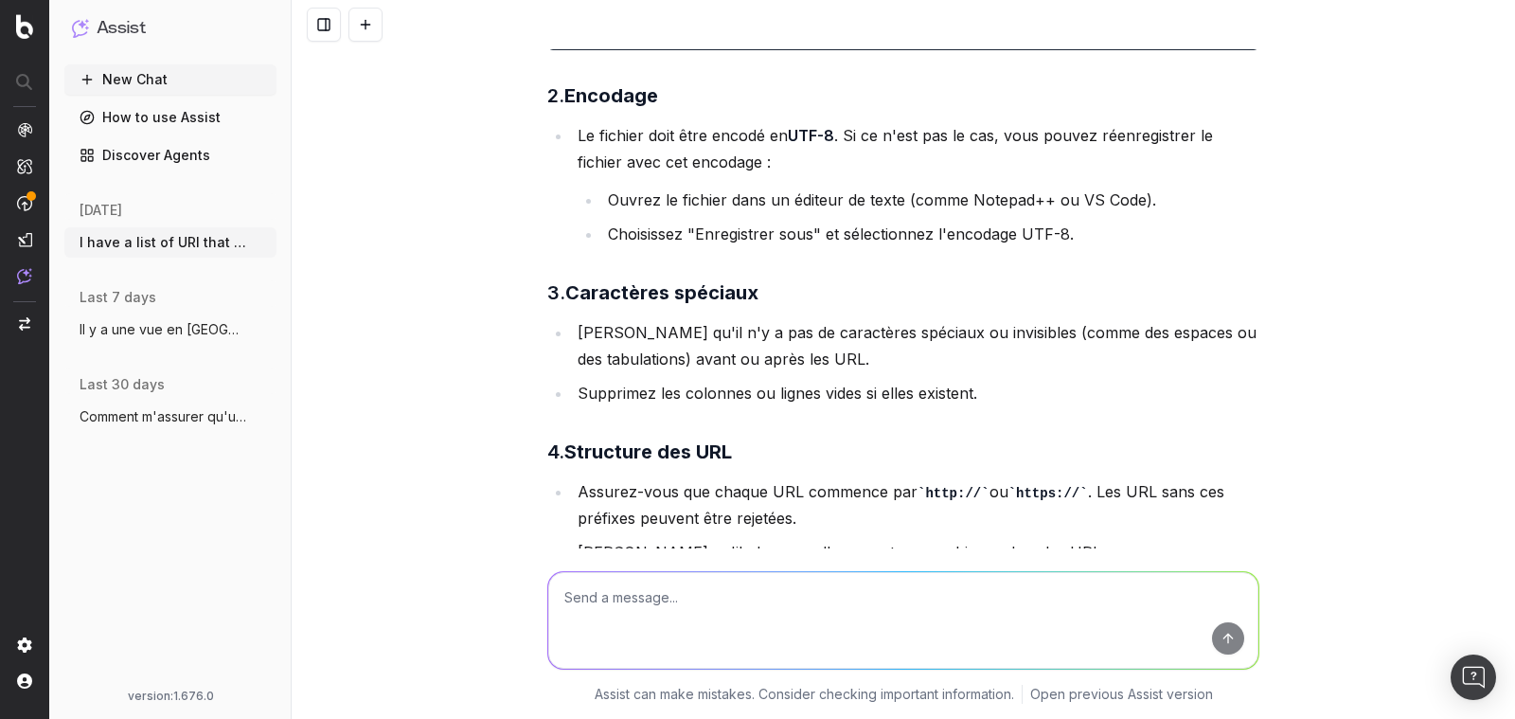
click at [564, 599] on textarea at bounding box center [903, 620] width 710 height 97
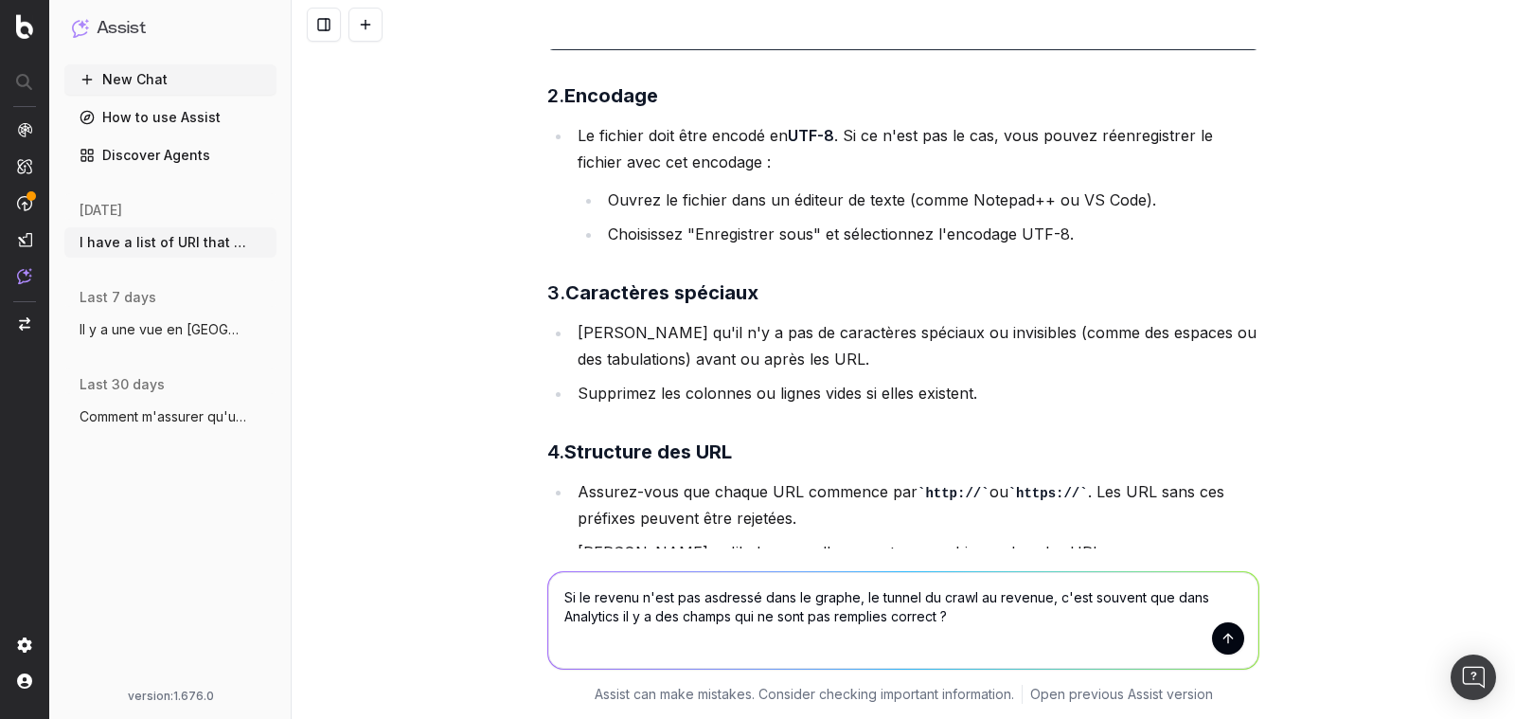
type textarea "Si le revenu n'est pas asdressé dans le graphe, le tunnel du crawl au revenue, …"
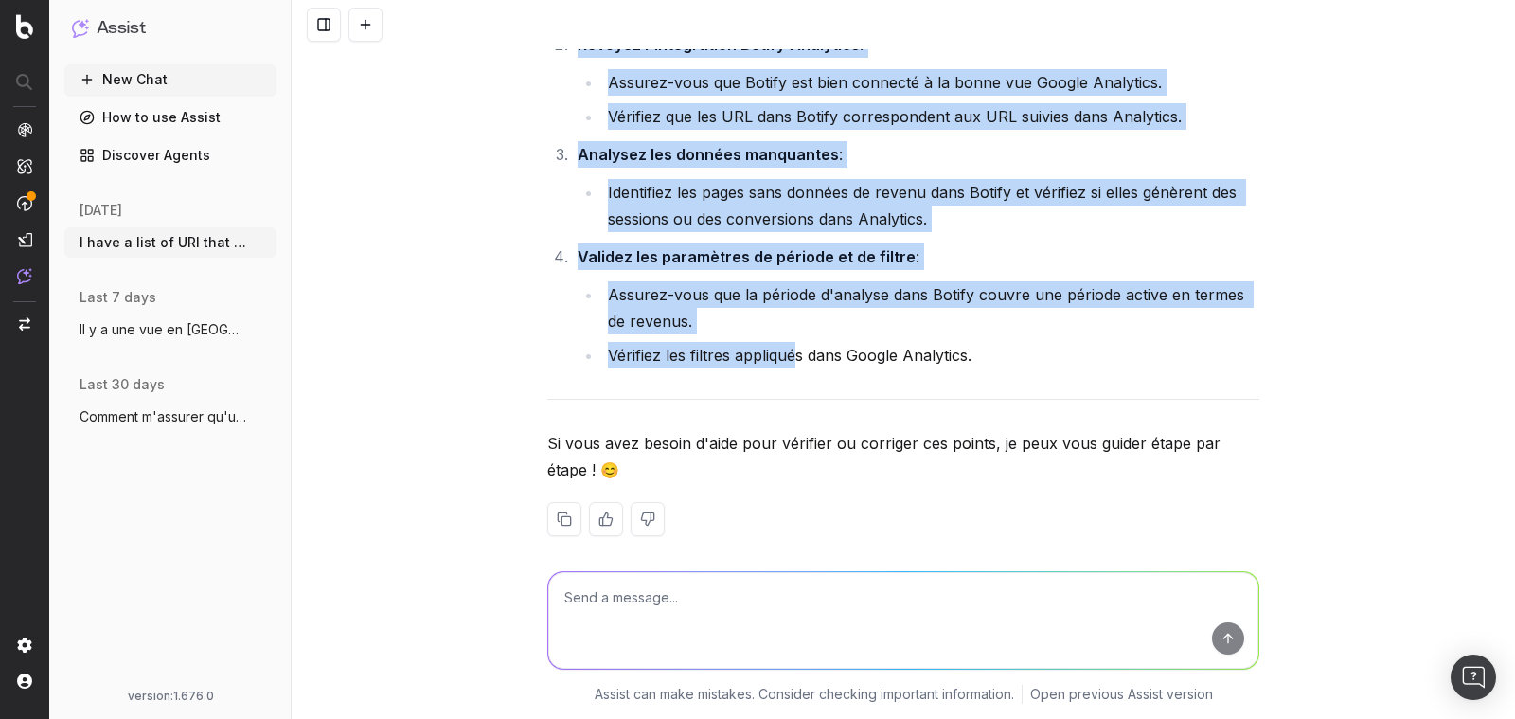
scroll to position [3693, 0]
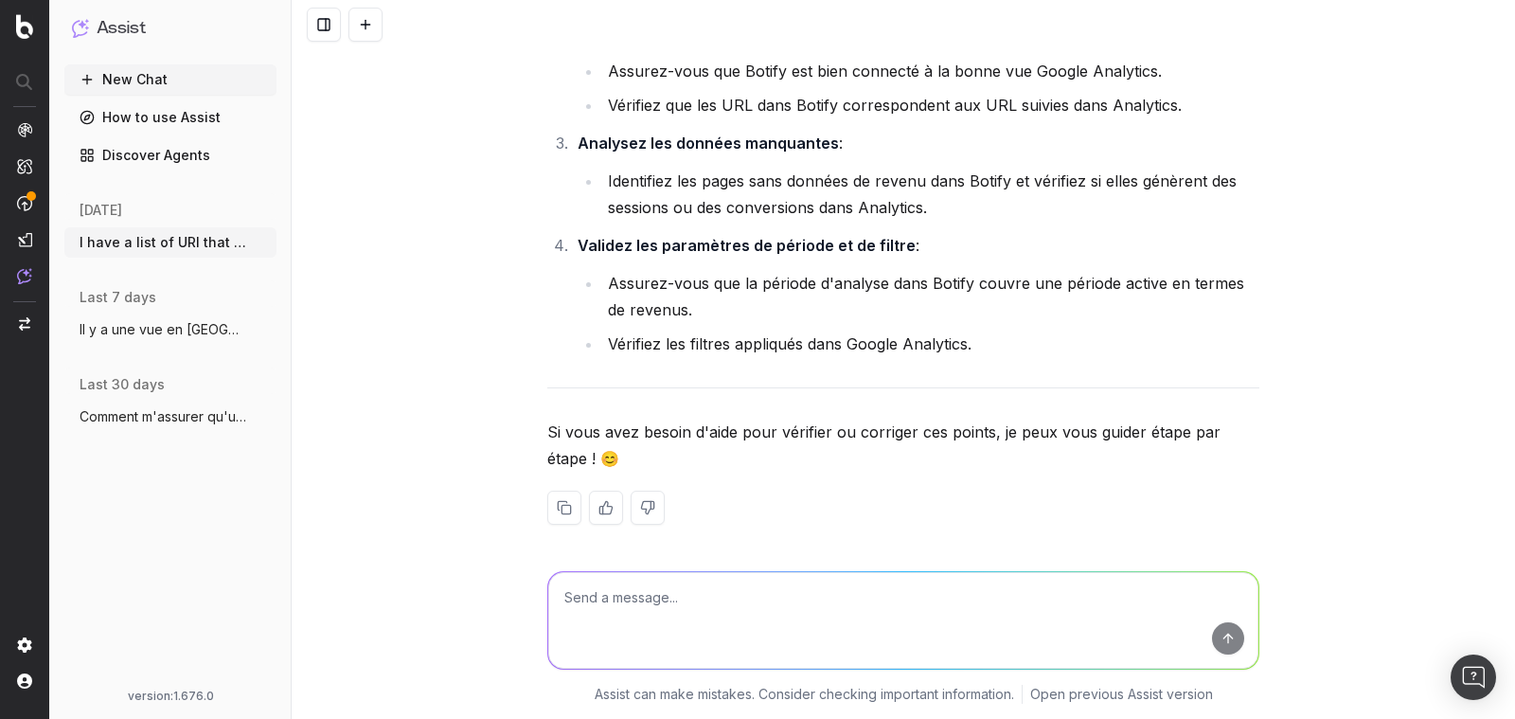
drag, startPoint x: 528, startPoint y: 117, endPoint x: 791, endPoint y: 357, distance: 355.2
click at [791, 357] on div "I have a list of URl that I want to add in ad-hoc project what kind of file nee…" at bounding box center [903, 359] width 1223 height 719
click at [653, 236] on strong "Validez les paramètres de période et de filtre" at bounding box center [747, 245] width 338 height 19
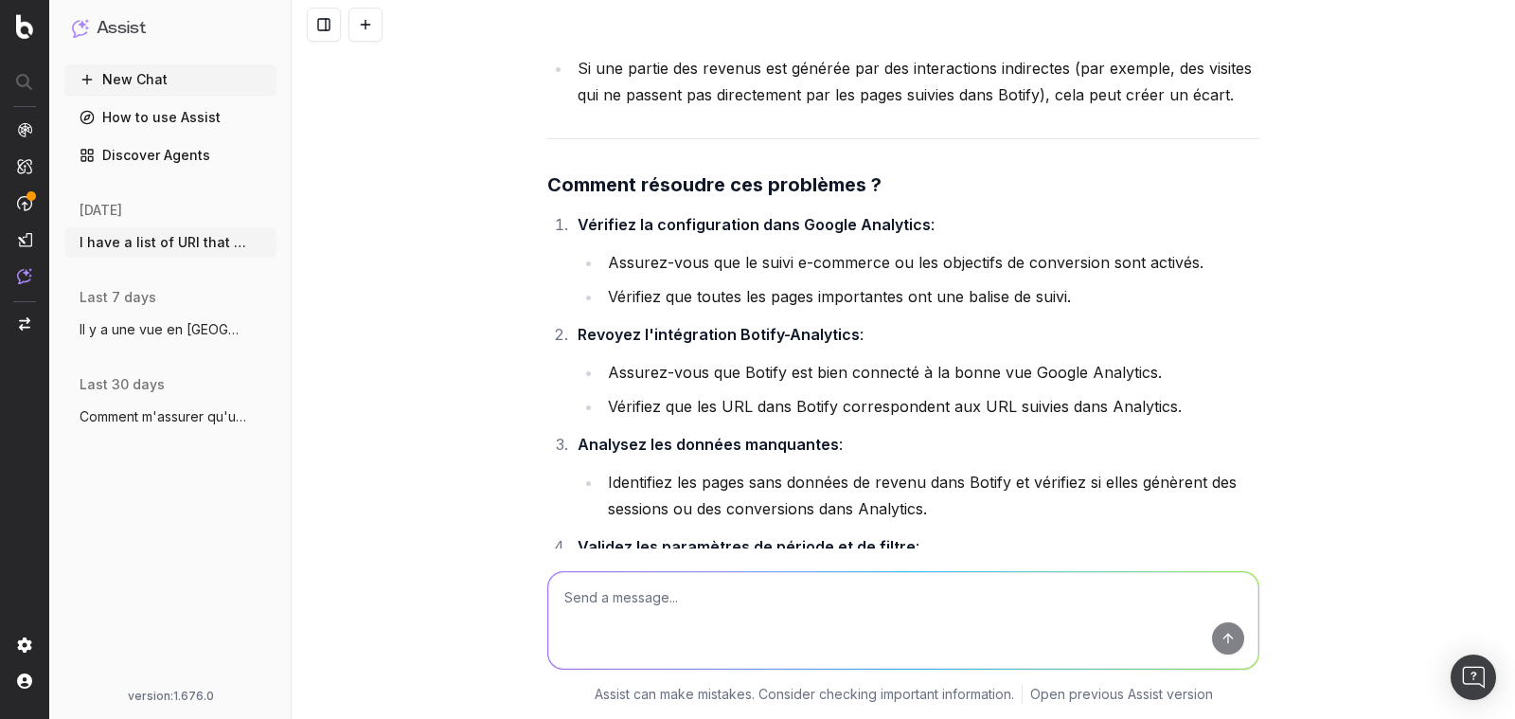
scroll to position [3391, 0]
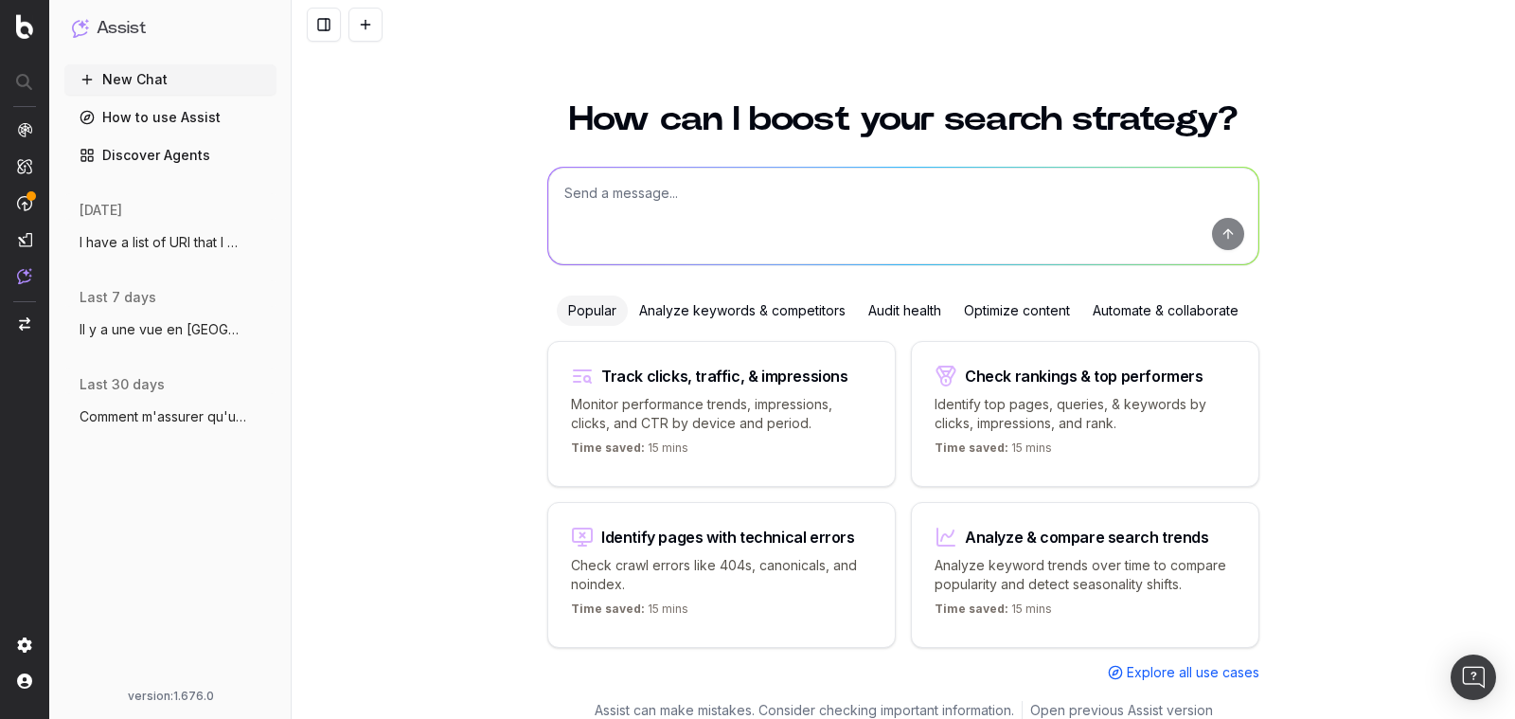
scroll to position [14, 0]
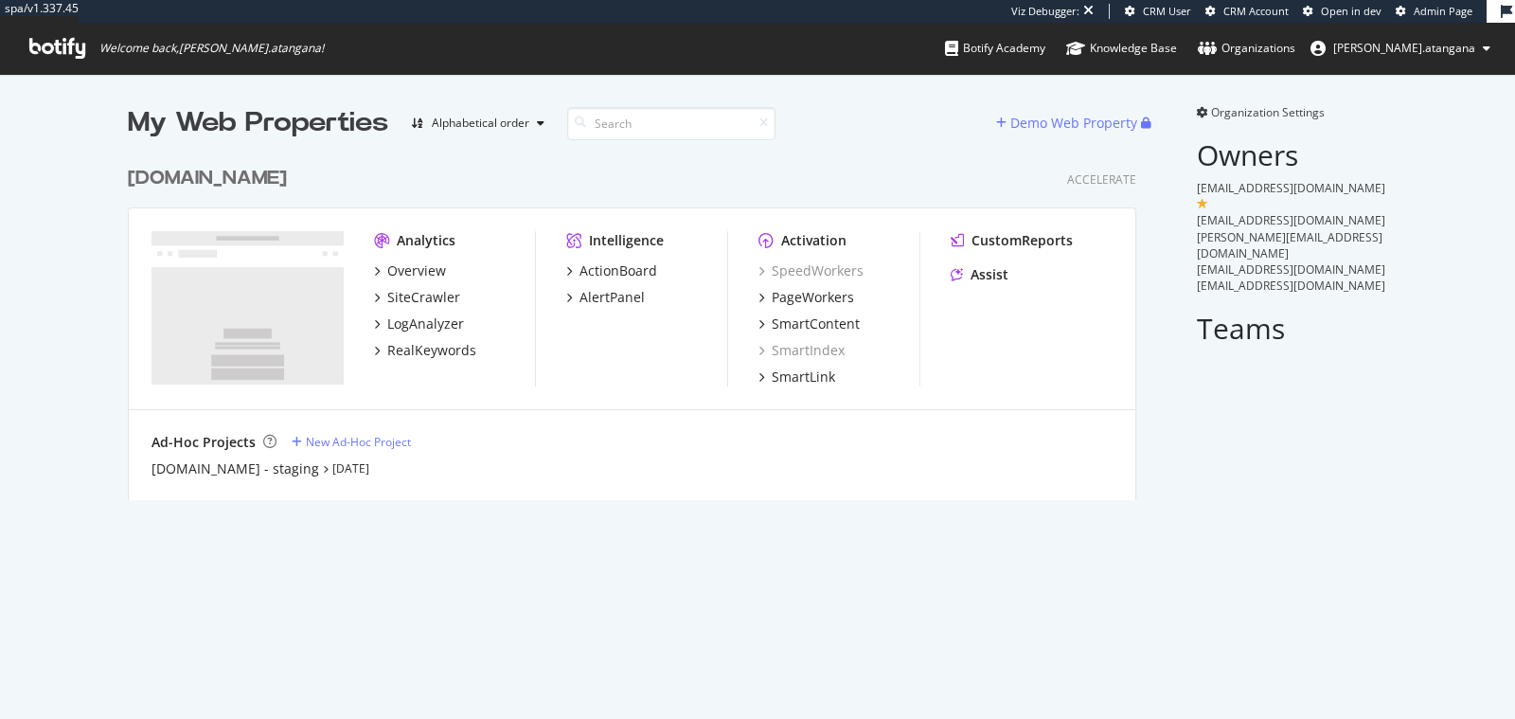
scroll to position [342, 1008]
click at [390, 265] on div "Overview" at bounding box center [416, 270] width 59 height 19
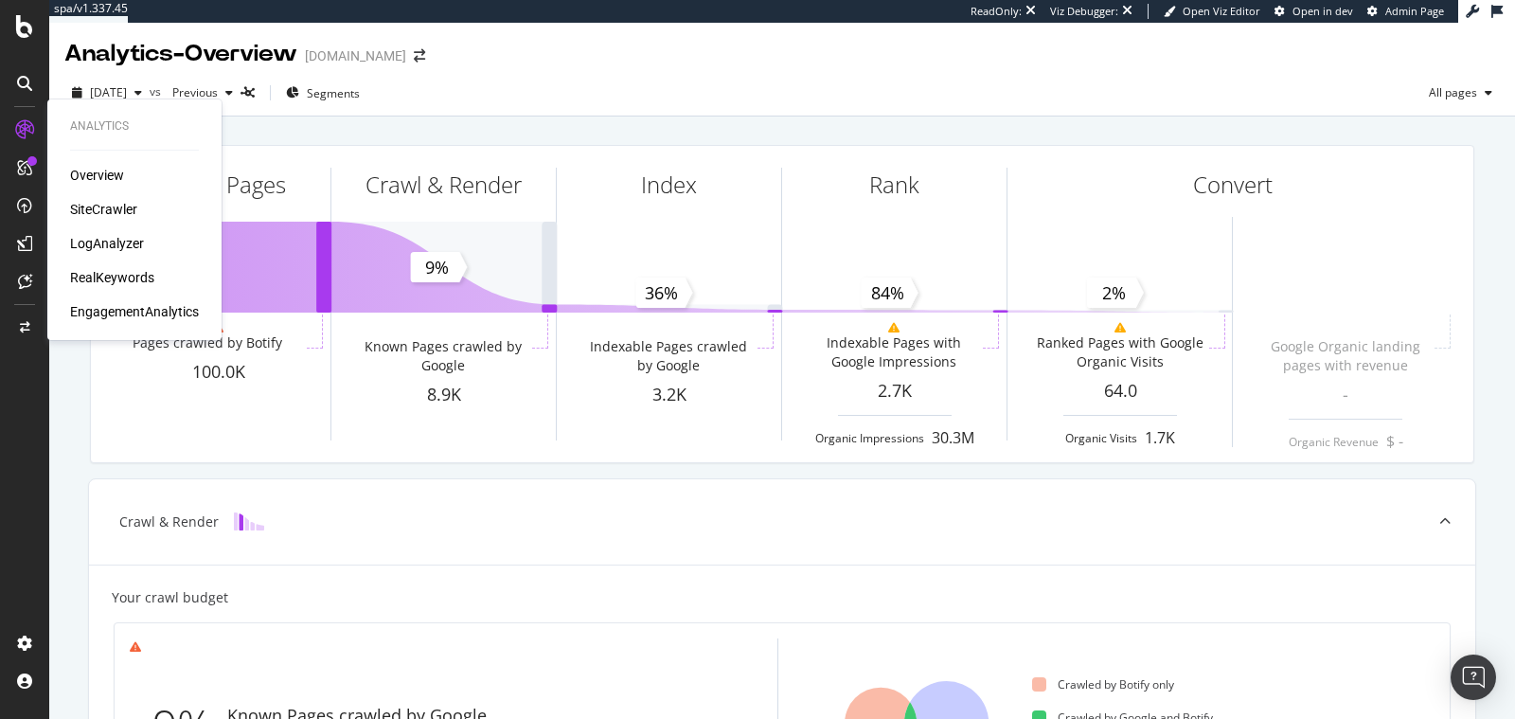
click at [102, 205] on div "SiteCrawler" at bounding box center [103, 209] width 67 height 19
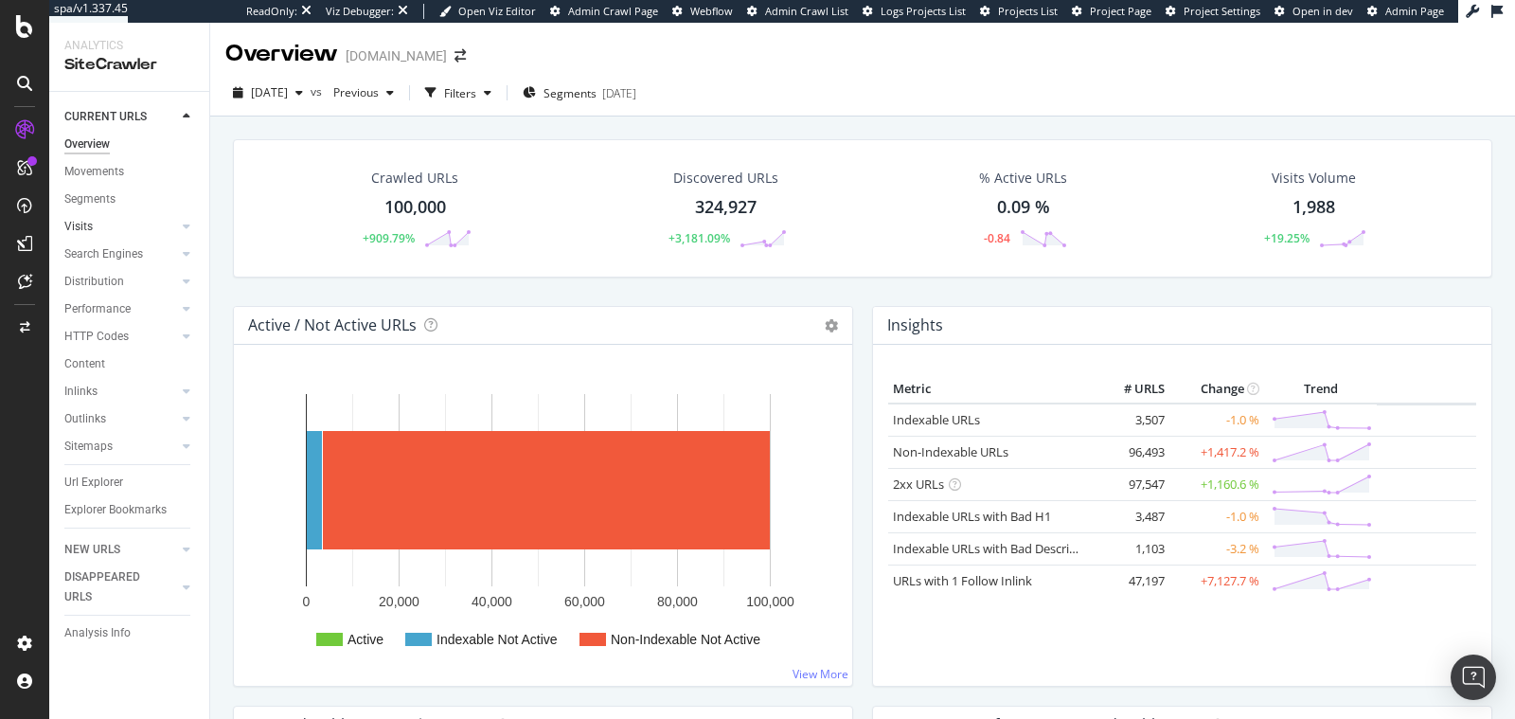
click at [95, 217] on link "Visits" at bounding box center [120, 227] width 113 height 20
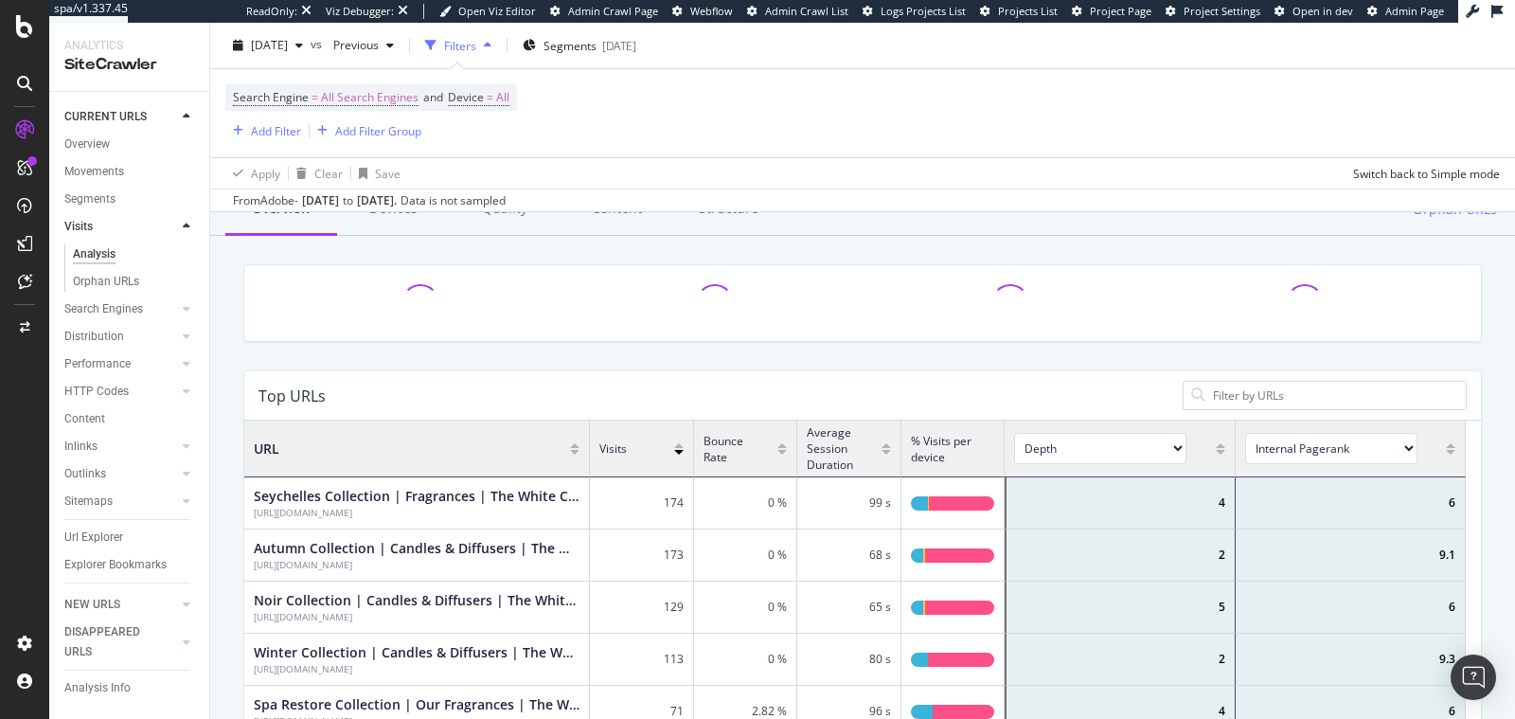
scroll to position [298, 0]
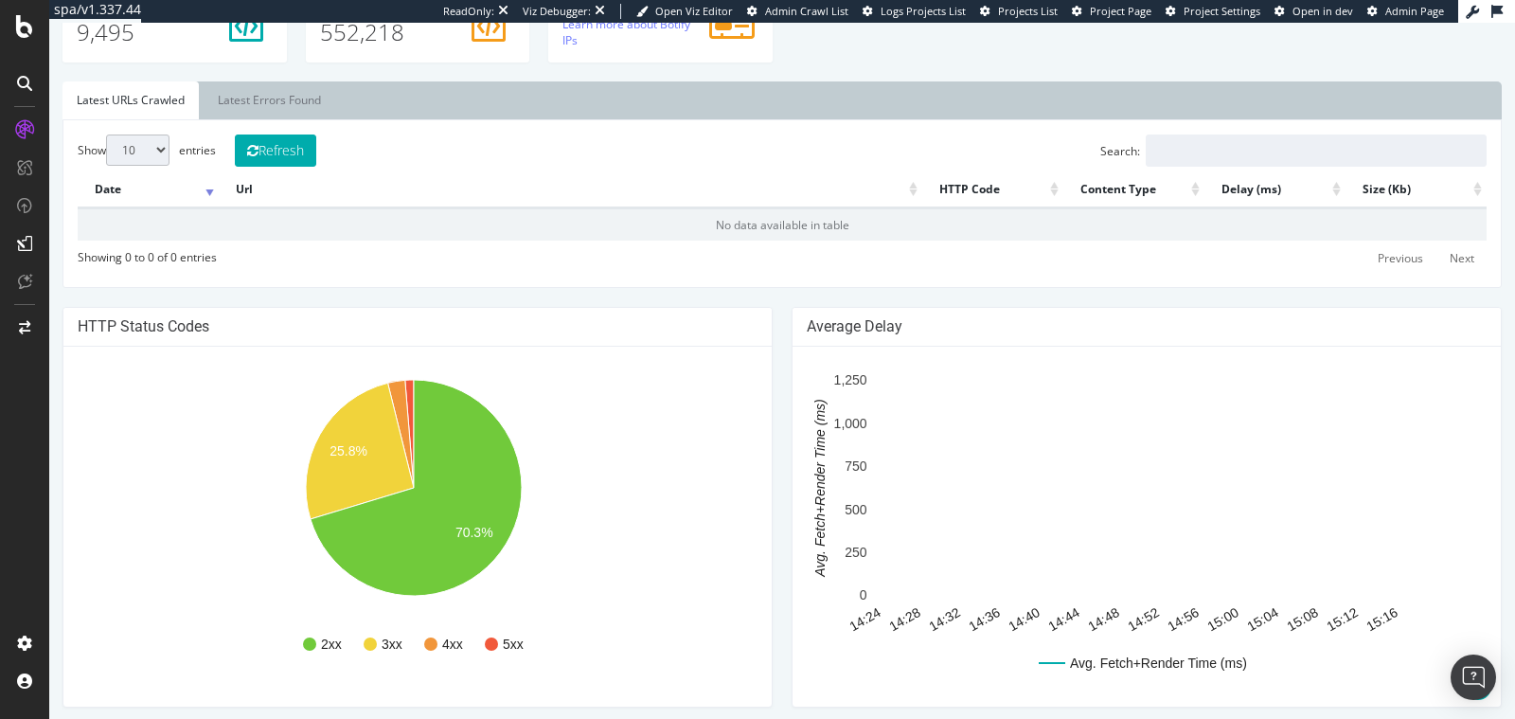
scroll to position [646, 0]
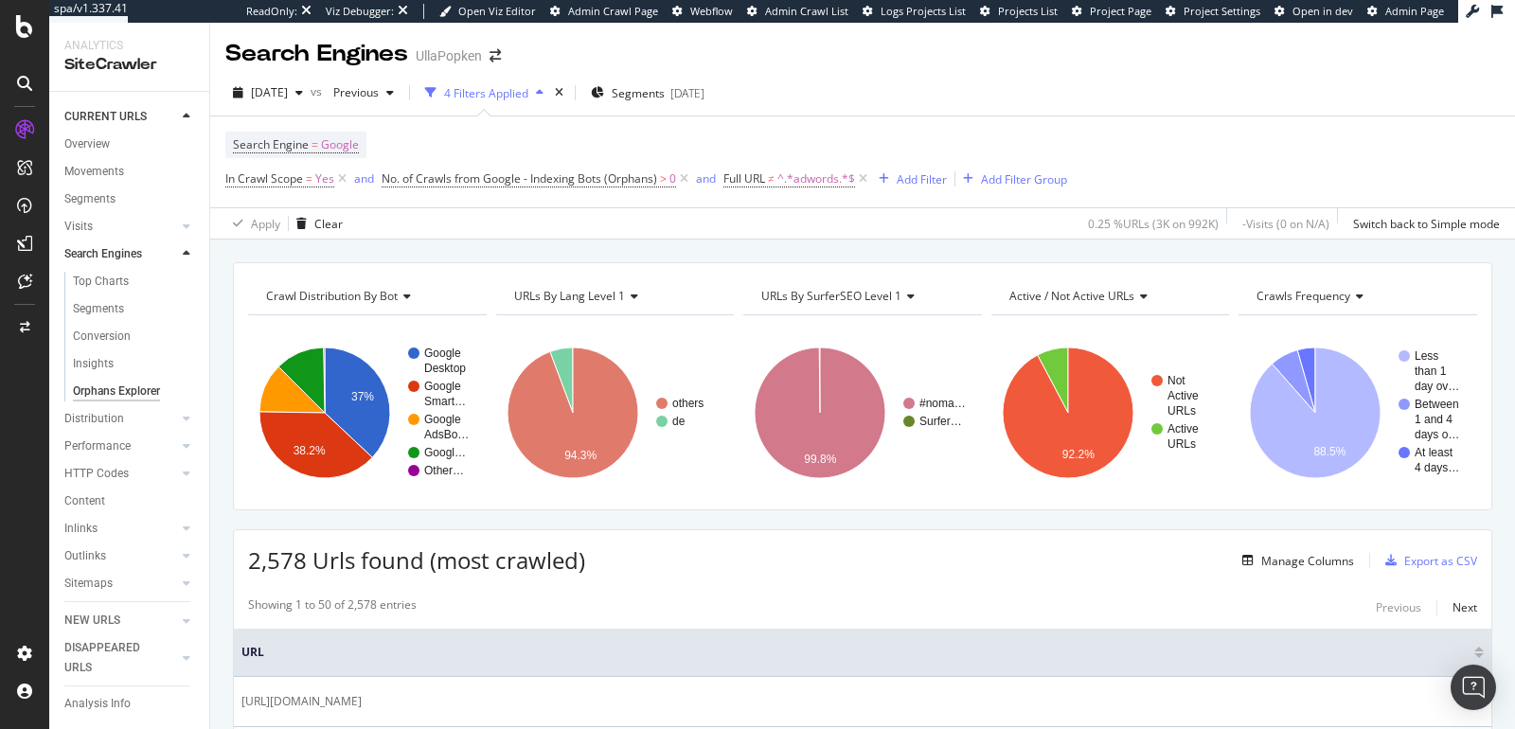
scroll to position [6, 0]
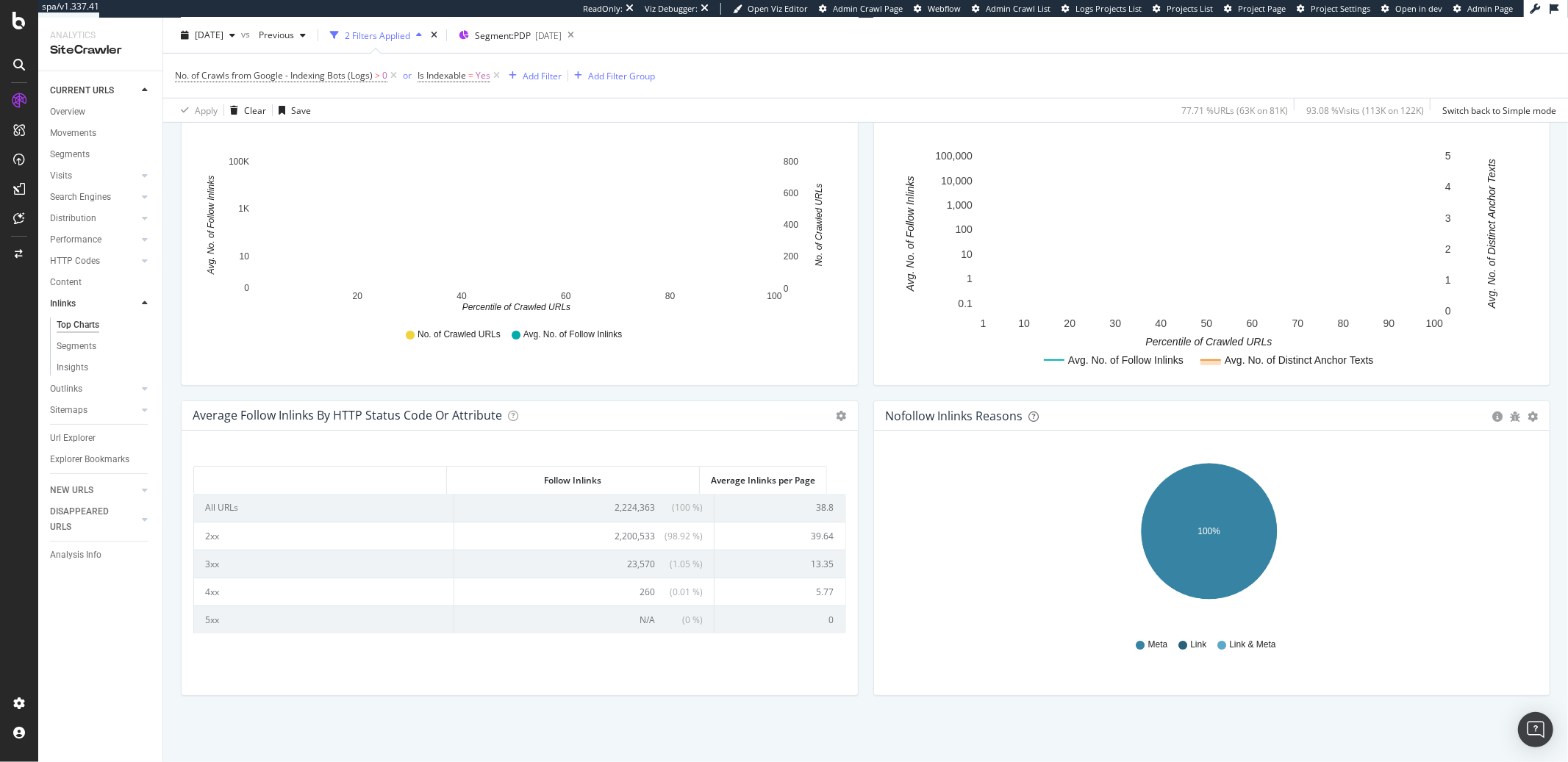
scroll to position [501, 0]
